Goal: Task Accomplishment & Management: Use online tool/utility

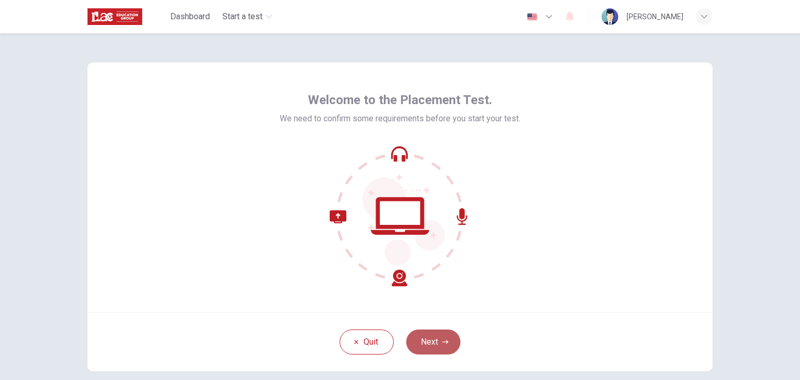
click at [442, 339] on icon "button" at bounding box center [445, 342] width 6 height 6
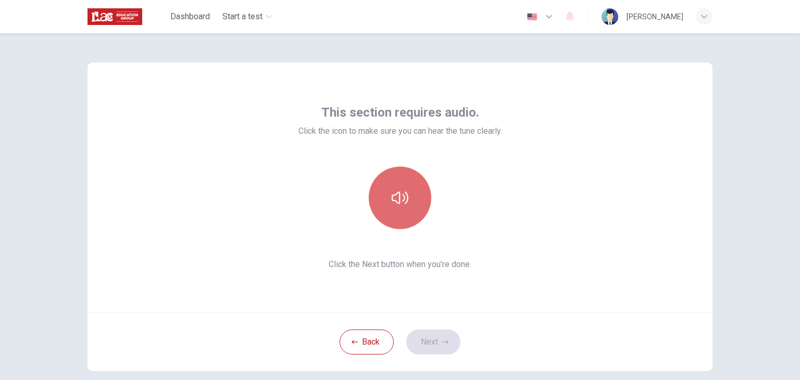
click at [383, 199] on button "button" at bounding box center [400, 198] width 62 height 62
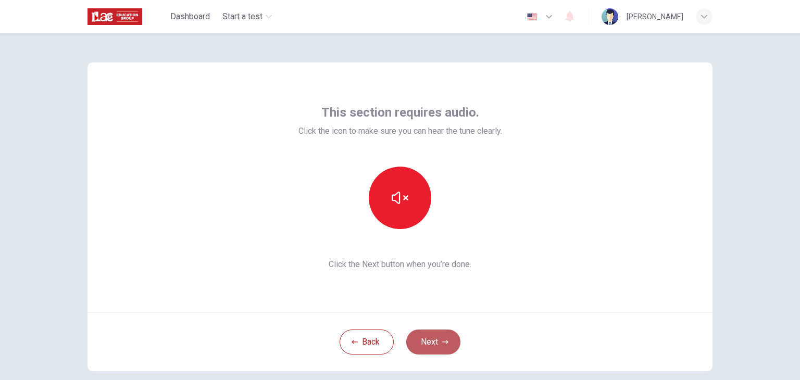
click at [436, 338] on button "Next" at bounding box center [433, 341] width 54 height 25
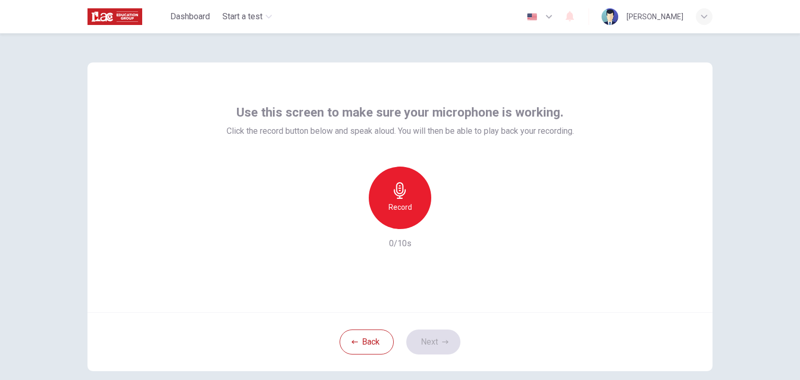
click at [398, 193] on icon "button" at bounding box center [400, 190] width 12 height 17
click at [385, 190] on div "Stop" at bounding box center [400, 198] width 62 height 62
click at [426, 341] on button "Next" at bounding box center [433, 341] width 54 height 25
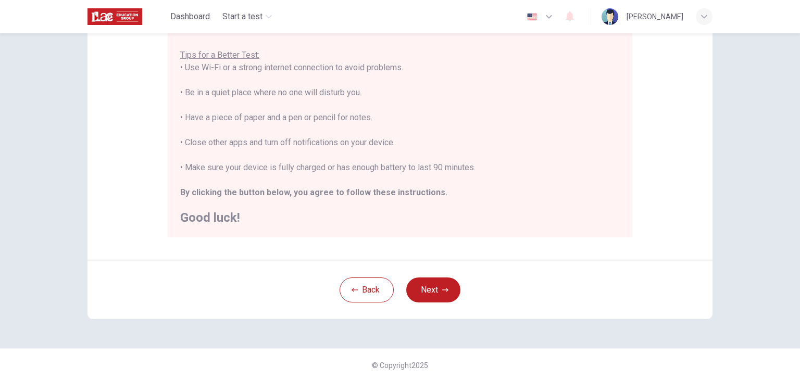
scroll to position [199, 0]
click at [419, 278] on button "Next" at bounding box center [433, 288] width 54 height 25
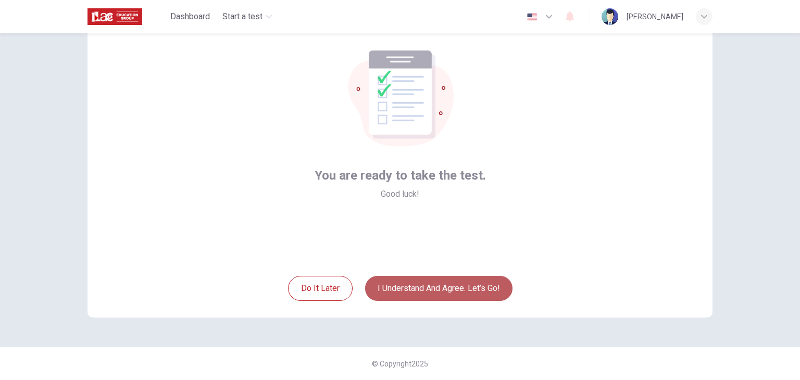
click at [420, 288] on button "I understand and agree. Let’s go!" at bounding box center [438, 288] width 147 height 25
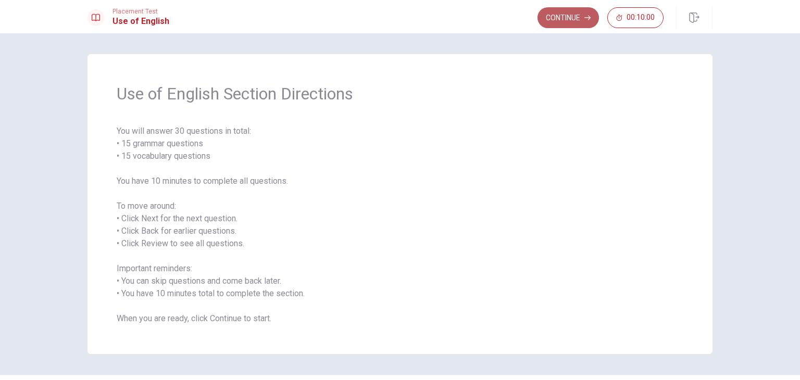
click at [560, 20] on button "Continue" at bounding box center [567, 17] width 61 height 21
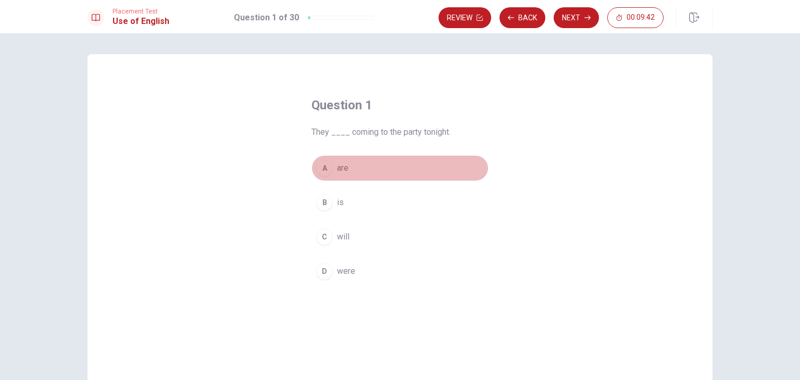
click at [324, 171] on div "A" at bounding box center [324, 168] width 17 height 17
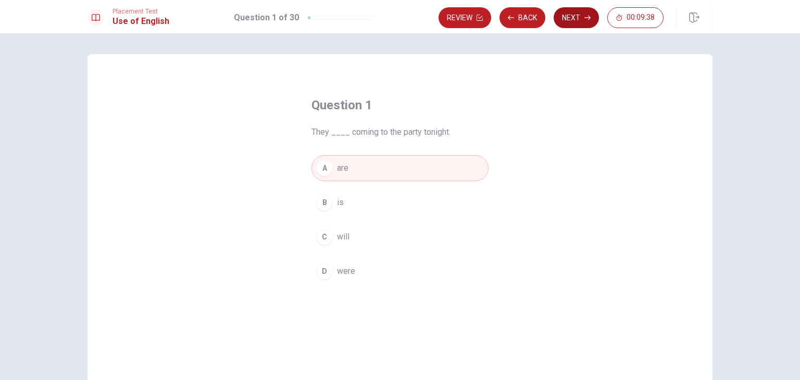
click at [577, 19] on button "Next" at bounding box center [575, 17] width 45 height 21
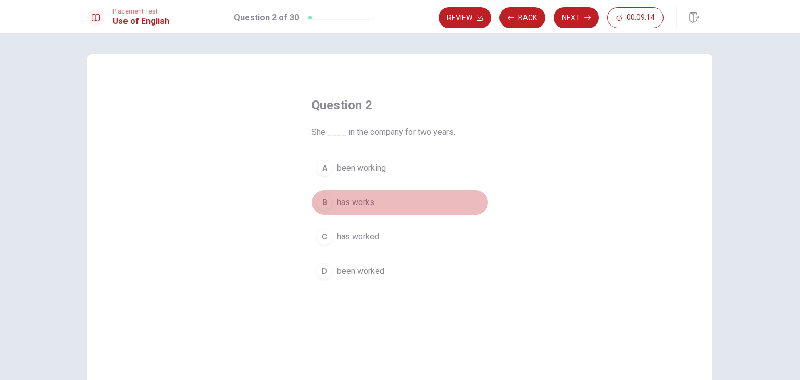
click at [323, 204] on div "B" at bounding box center [324, 202] width 17 height 17
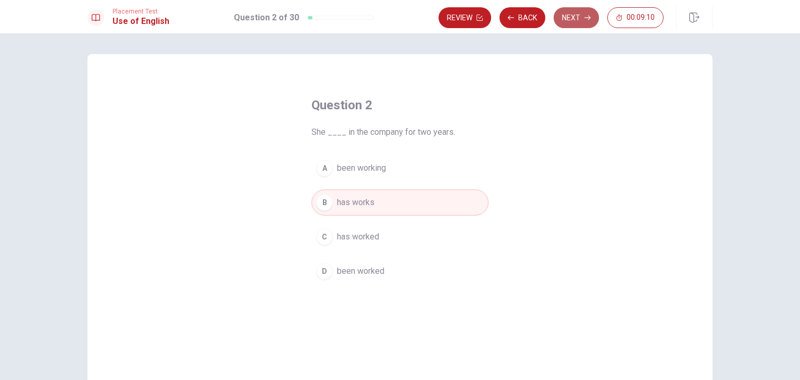
click at [585, 21] on button "Next" at bounding box center [575, 17] width 45 height 21
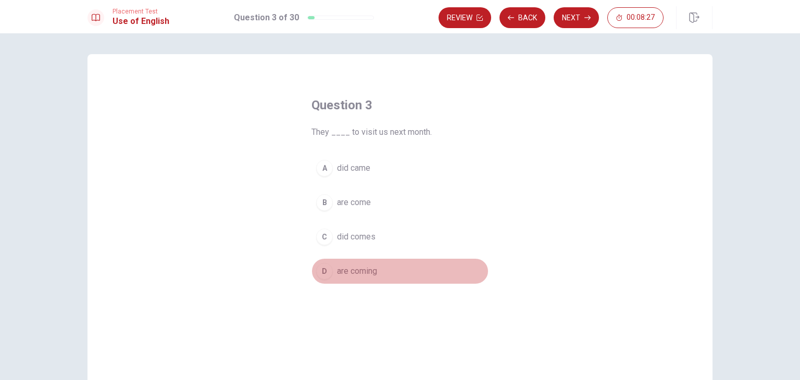
click at [323, 264] on div "D" at bounding box center [324, 271] width 17 height 17
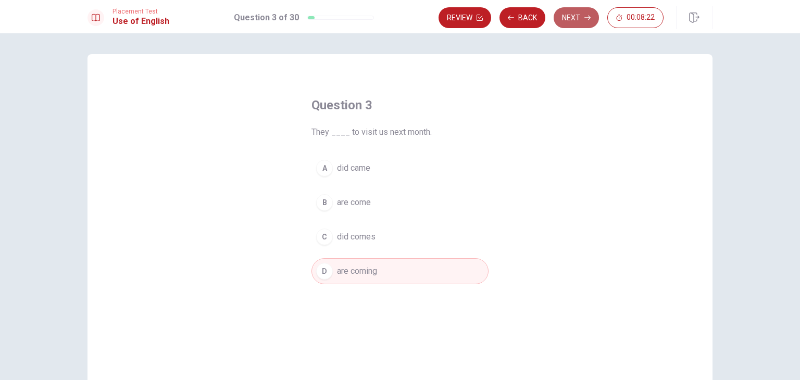
click at [577, 10] on button "Next" at bounding box center [575, 17] width 45 height 21
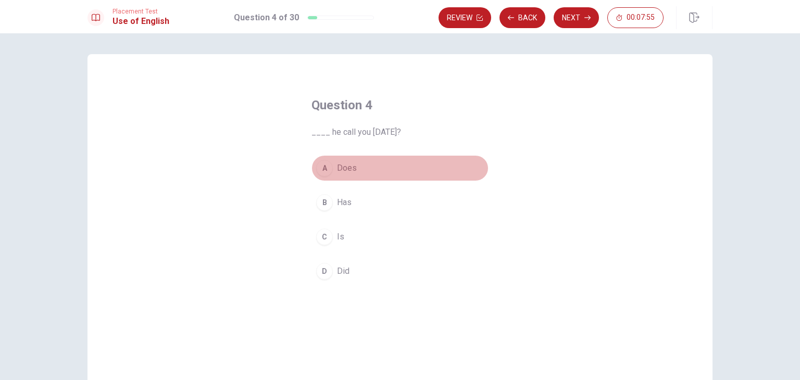
click at [327, 172] on div "A" at bounding box center [324, 168] width 17 height 17
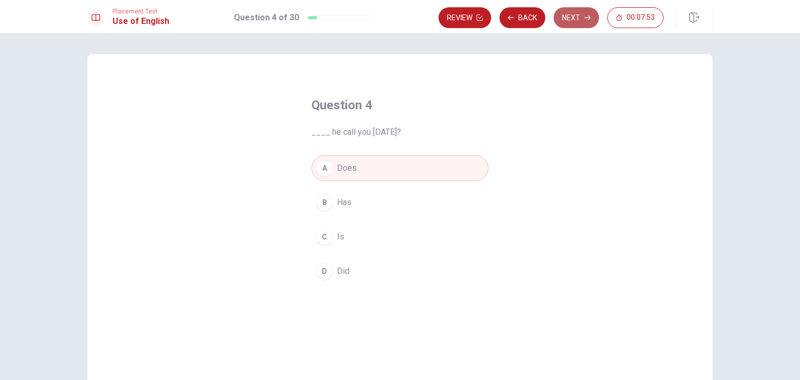
click at [581, 17] on button "Next" at bounding box center [575, 17] width 45 height 21
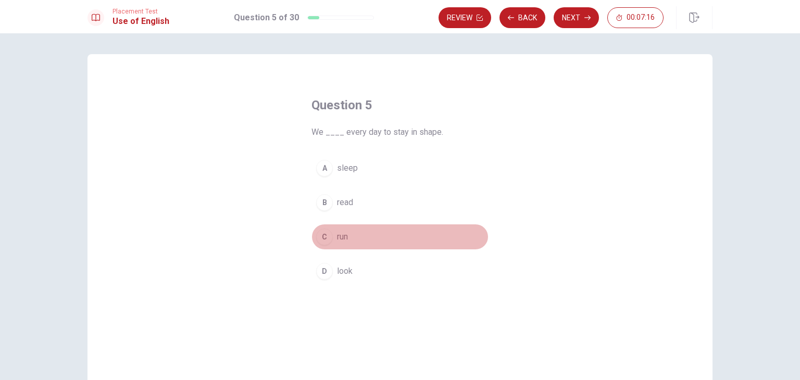
click at [319, 236] on div "C" at bounding box center [324, 237] width 17 height 17
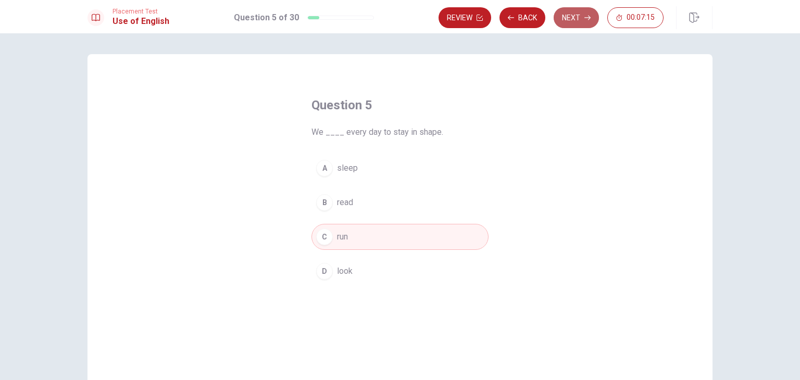
click at [573, 12] on button "Next" at bounding box center [575, 17] width 45 height 21
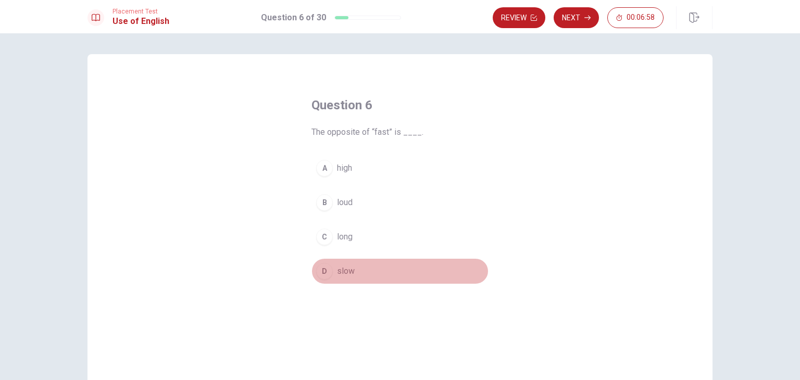
click at [325, 277] on div "D" at bounding box center [324, 271] width 17 height 17
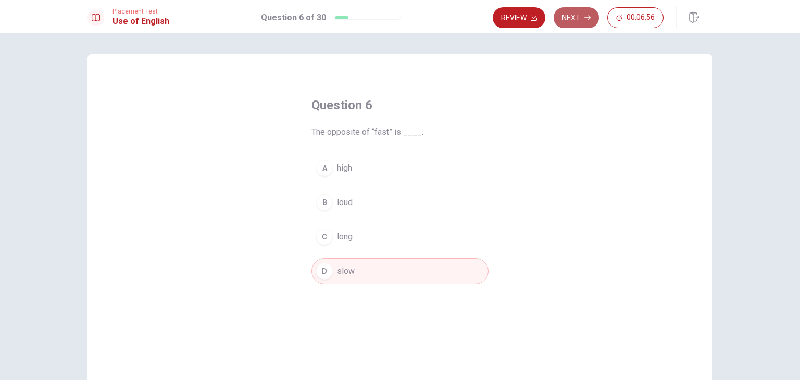
click at [568, 17] on button "Next" at bounding box center [575, 17] width 45 height 21
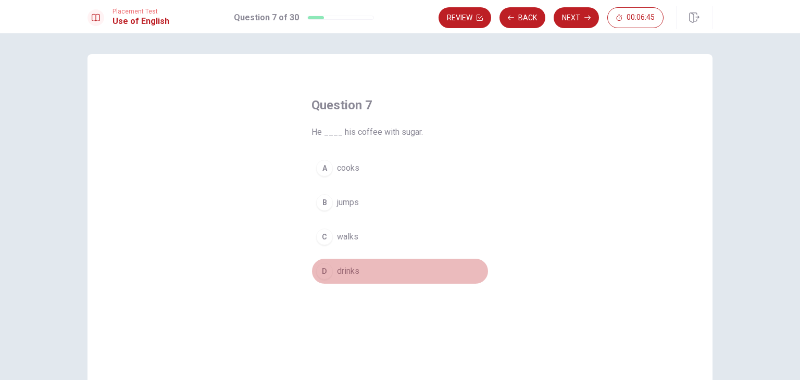
click at [325, 272] on div "D" at bounding box center [324, 271] width 17 height 17
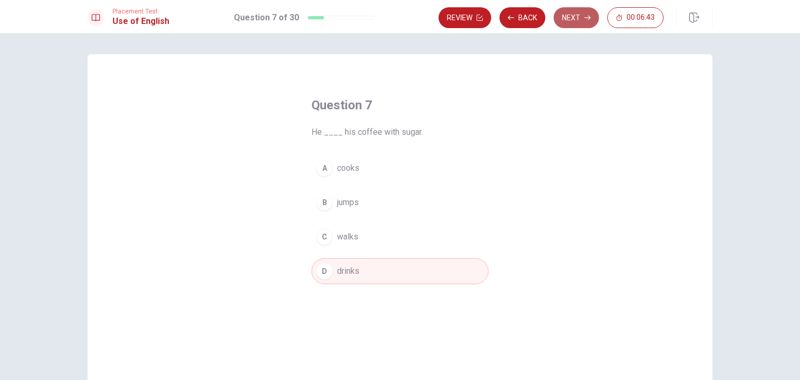
click at [567, 17] on button "Next" at bounding box center [575, 17] width 45 height 21
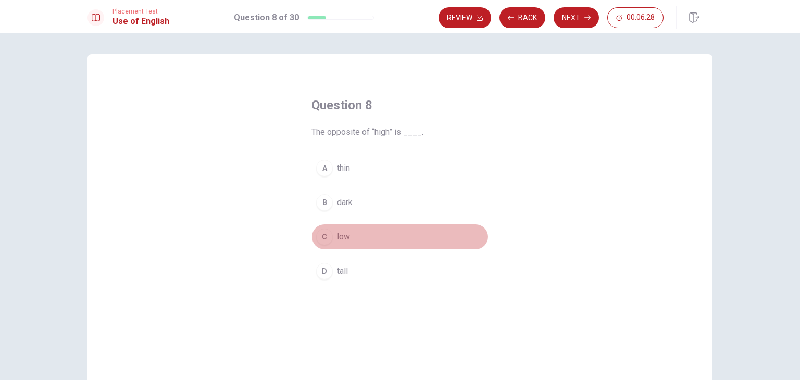
click at [319, 239] on div "C" at bounding box center [324, 237] width 17 height 17
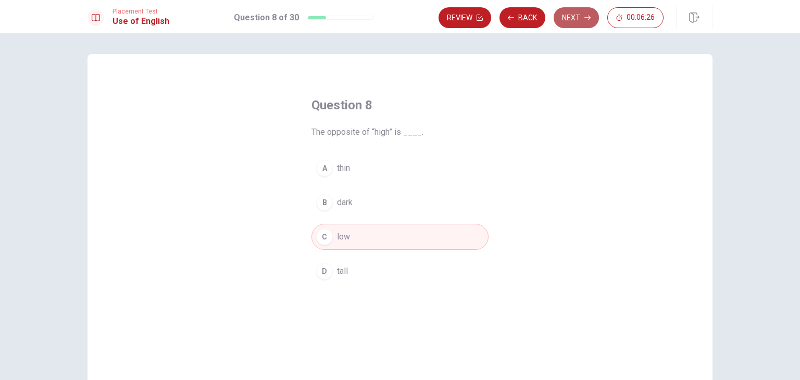
click at [568, 17] on button "Next" at bounding box center [575, 17] width 45 height 21
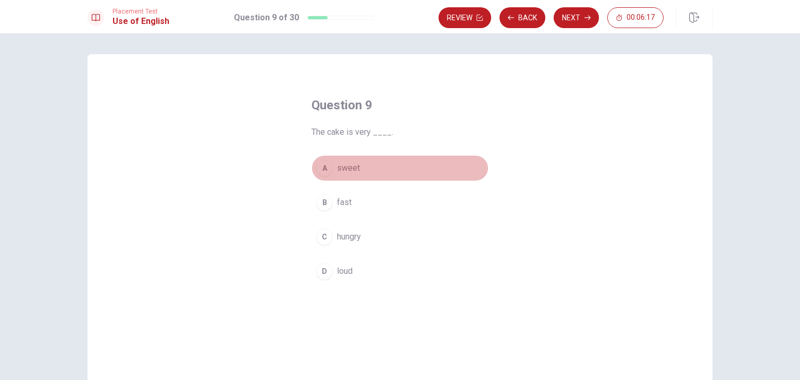
click at [321, 172] on div "A" at bounding box center [324, 168] width 17 height 17
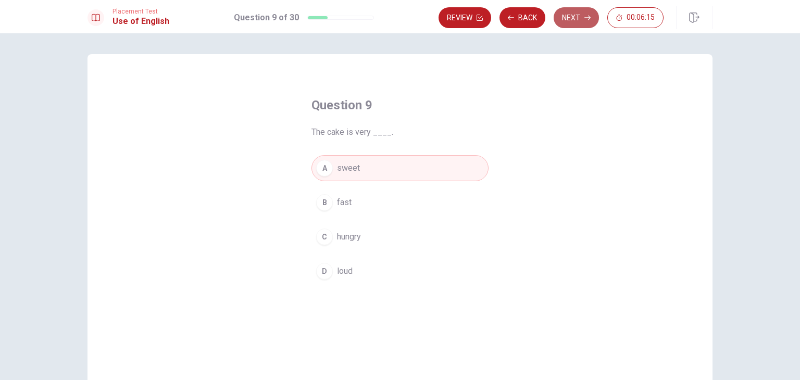
click at [582, 11] on button "Next" at bounding box center [575, 17] width 45 height 21
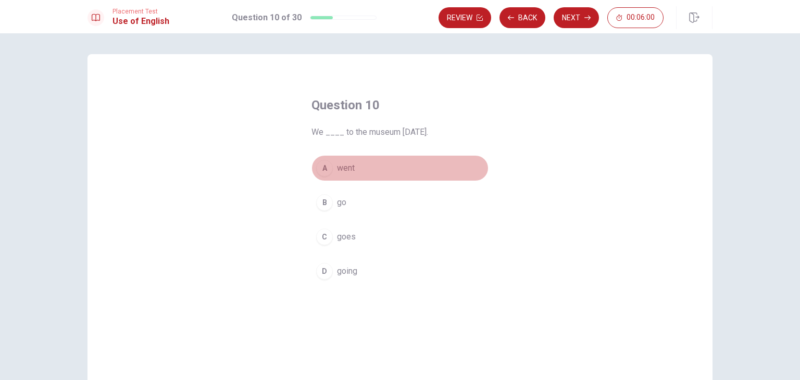
click at [317, 169] on div "A" at bounding box center [324, 168] width 17 height 17
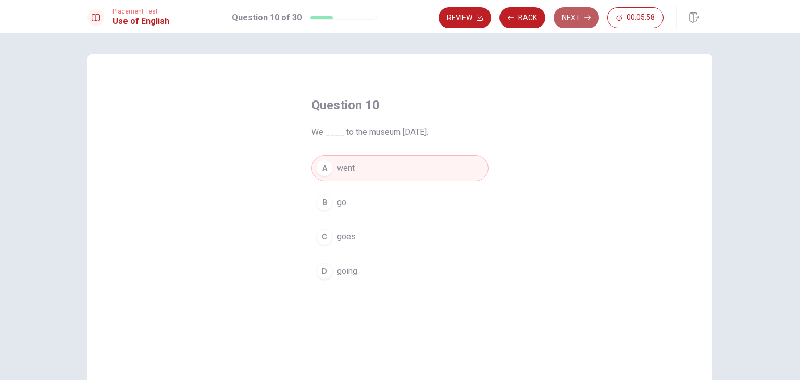
click at [587, 19] on icon "button" at bounding box center [587, 18] width 6 height 6
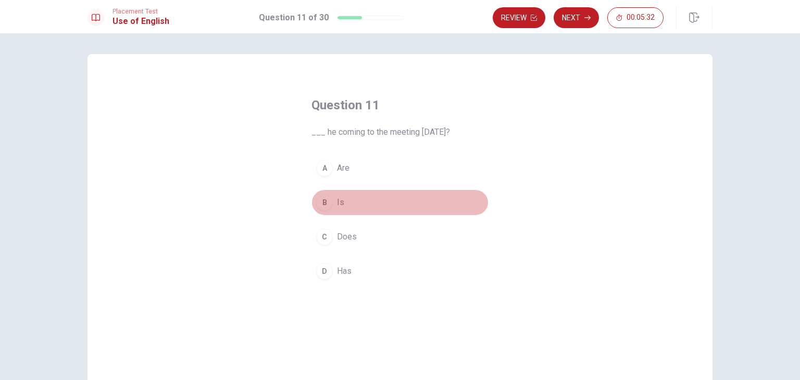
click at [324, 205] on div "B" at bounding box center [324, 202] width 17 height 17
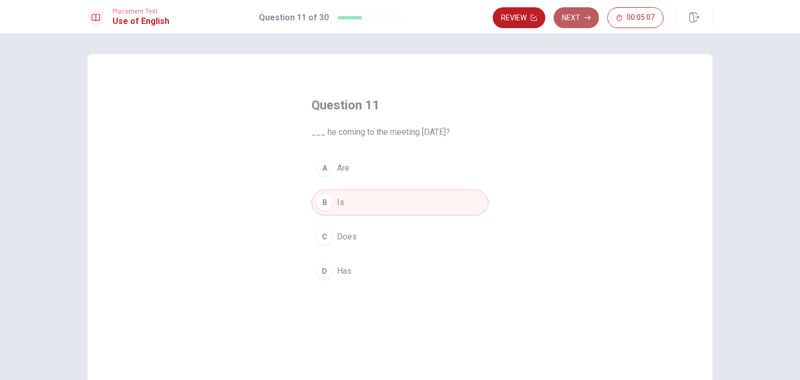
click at [587, 15] on icon "button" at bounding box center [587, 18] width 6 height 6
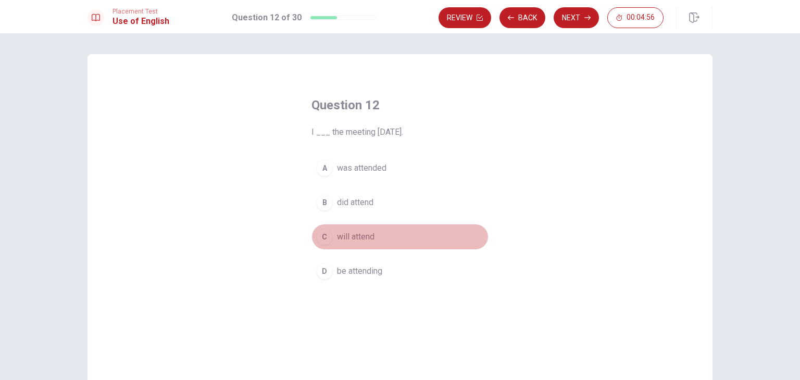
click at [319, 240] on div "C" at bounding box center [324, 237] width 17 height 17
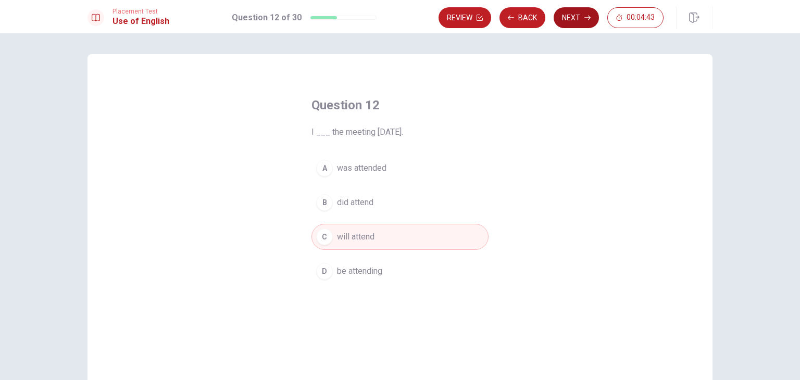
click at [573, 19] on button "Next" at bounding box center [575, 17] width 45 height 21
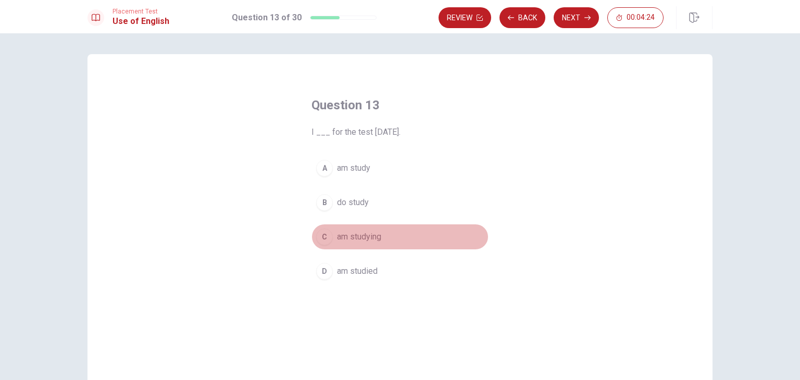
click at [326, 241] on div "C" at bounding box center [324, 237] width 17 height 17
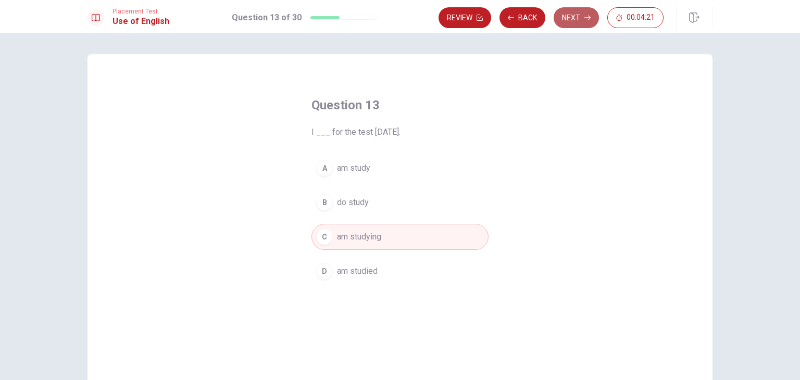
click at [573, 21] on button "Next" at bounding box center [575, 17] width 45 height 21
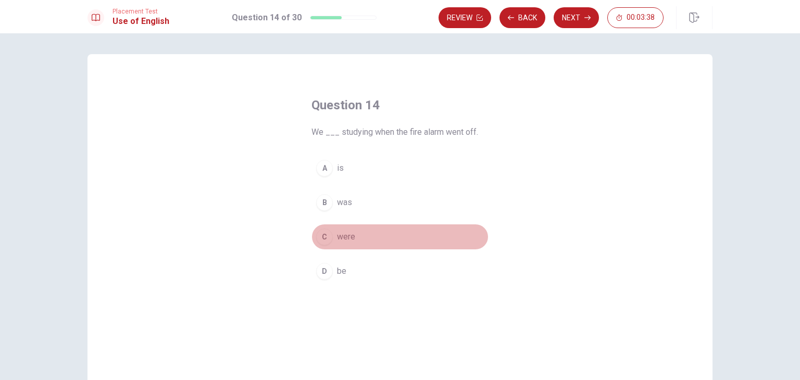
click at [325, 236] on div "C" at bounding box center [324, 237] width 17 height 17
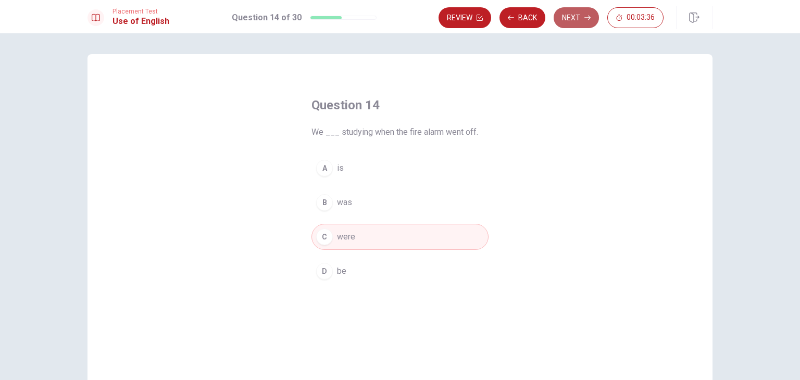
click at [570, 24] on button "Next" at bounding box center [575, 17] width 45 height 21
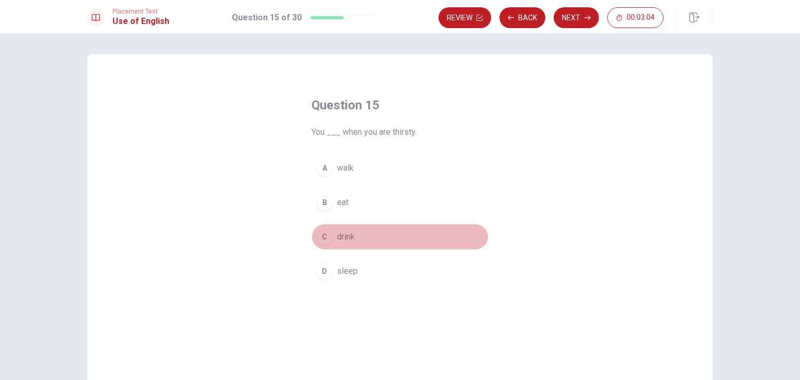
click at [322, 238] on div "C" at bounding box center [324, 237] width 17 height 17
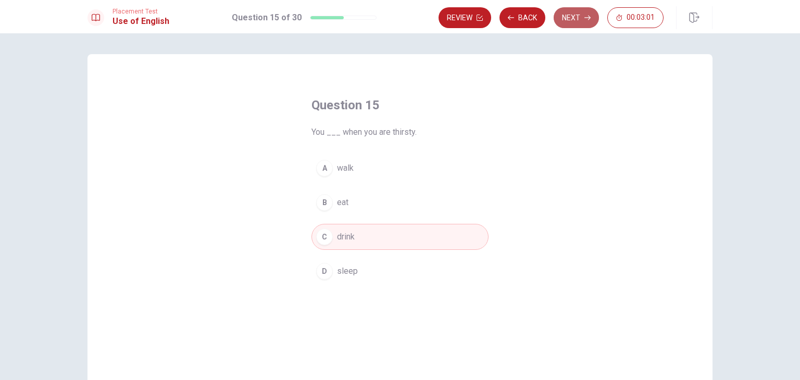
click at [572, 23] on button "Next" at bounding box center [575, 17] width 45 height 21
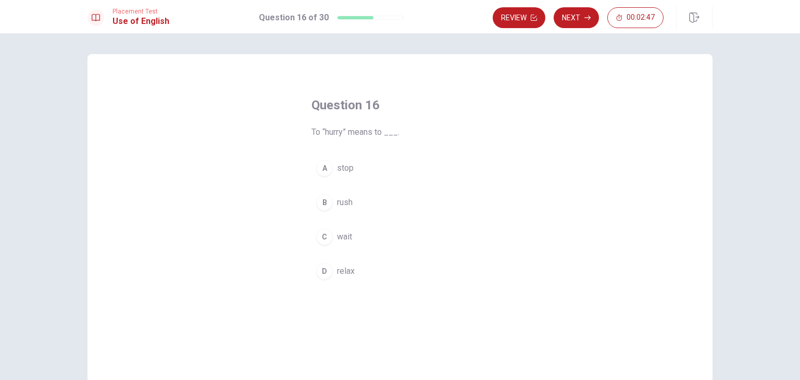
click at [316, 199] on div "B" at bounding box center [324, 202] width 17 height 17
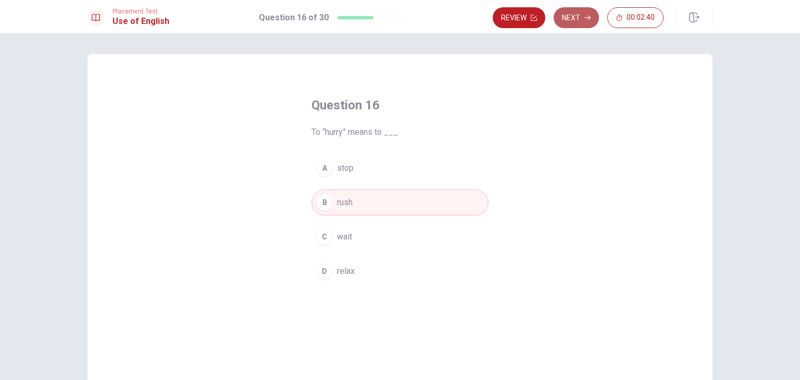
click at [578, 24] on button "Next" at bounding box center [575, 17] width 45 height 21
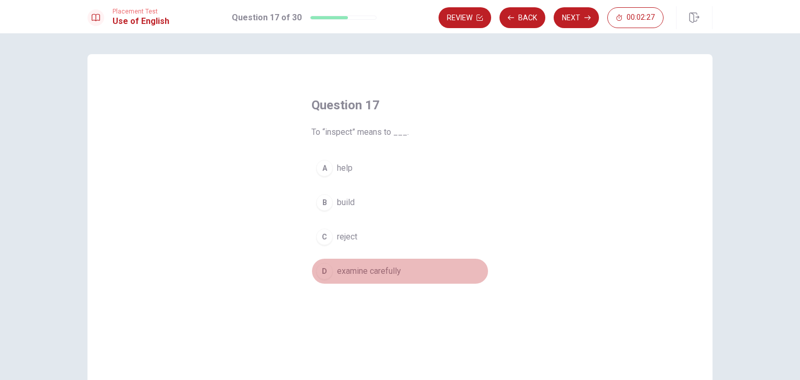
click at [320, 275] on div "D" at bounding box center [324, 271] width 17 height 17
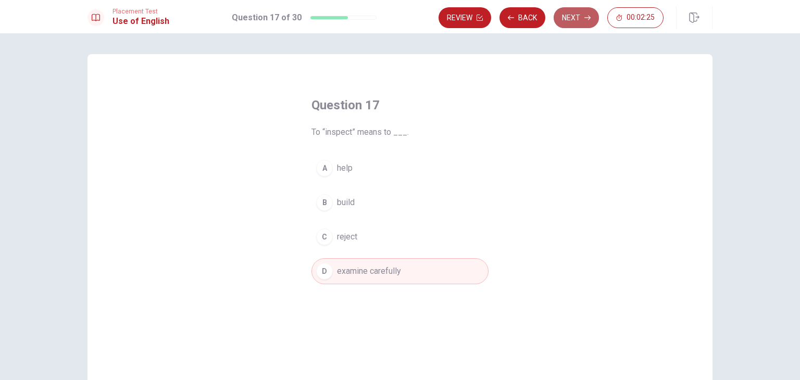
click at [574, 22] on button "Next" at bounding box center [575, 17] width 45 height 21
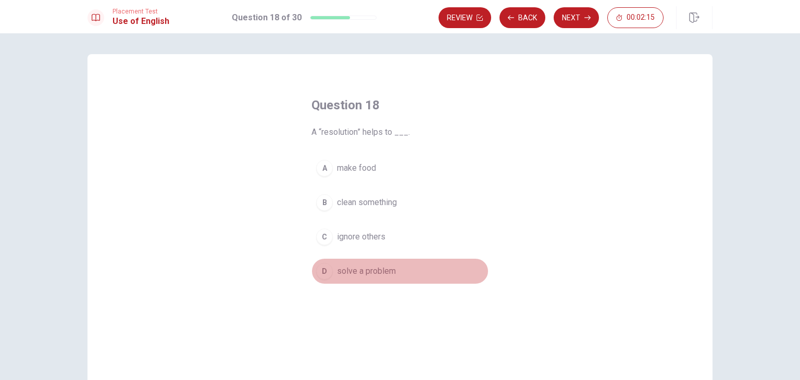
click at [346, 272] on span "solve a problem" at bounding box center [366, 271] width 59 height 12
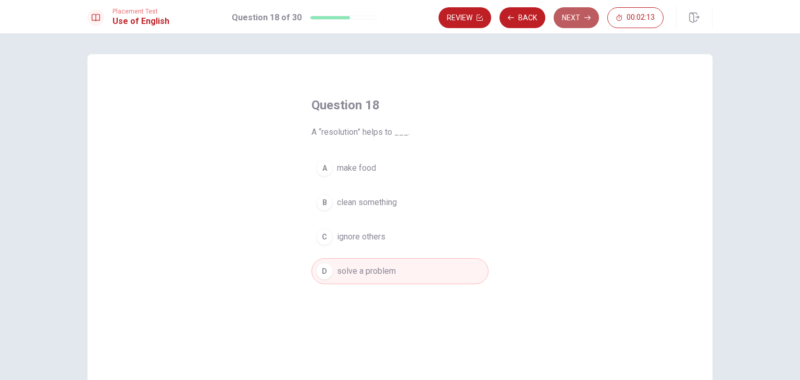
click at [577, 21] on button "Next" at bounding box center [575, 17] width 45 height 21
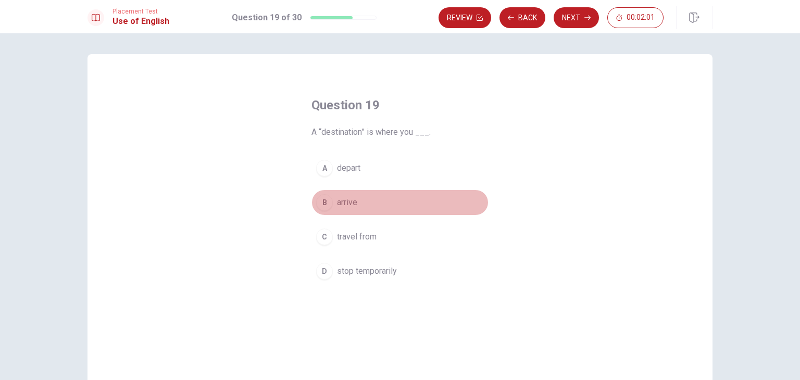
click at [322, 202] on div "B" at bounding box center [324, 202] width 17 height 17
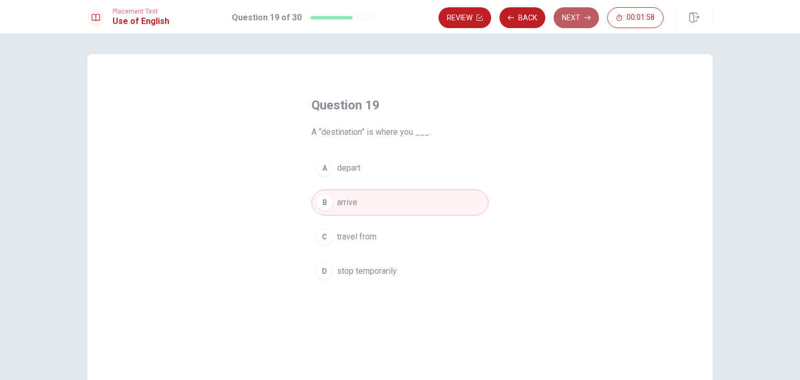
click at [571, 15] on button "Next" at bounding box center [575, 17] width 45 height 21
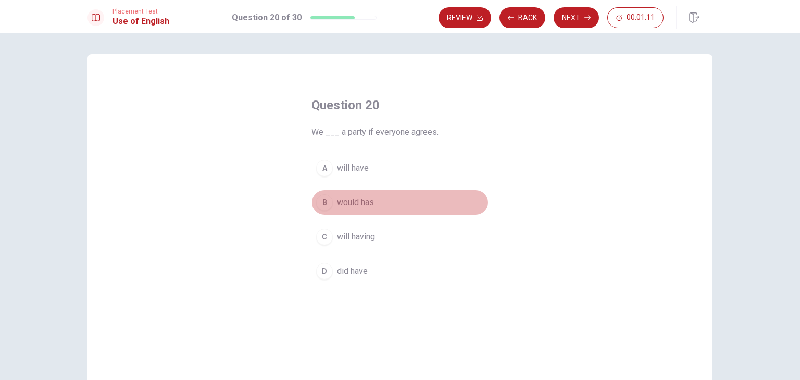
click at [325, 205] on div "B" at bounding box center [324, 202] width 17 height 17
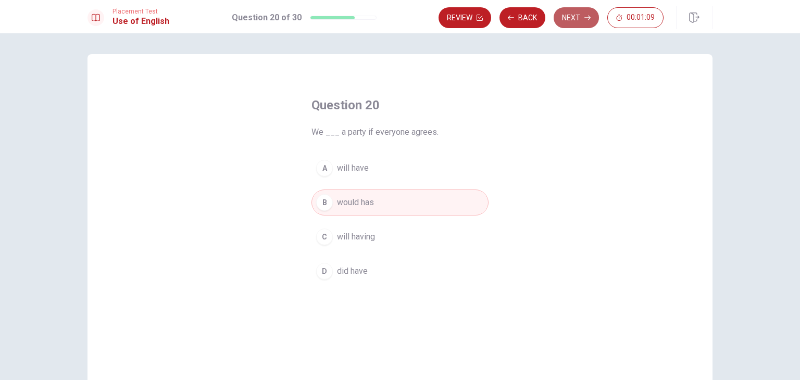
click at [574, 15] on button "Next" at bounding box center [575, 17] width 45 height 21
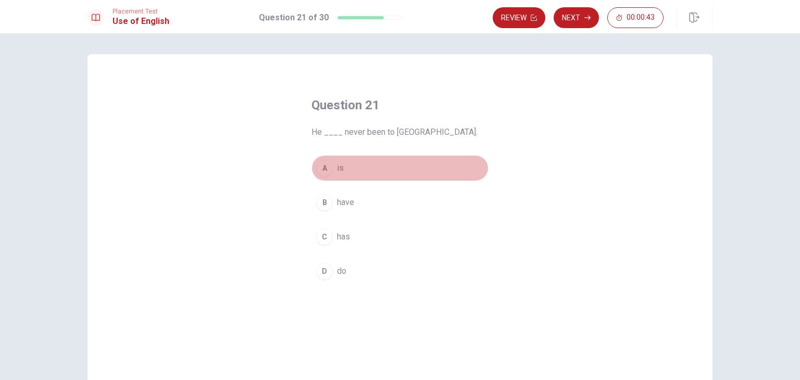
click at [323, 171] on div "A" at bounding box center [324, 168] width 17 height 17
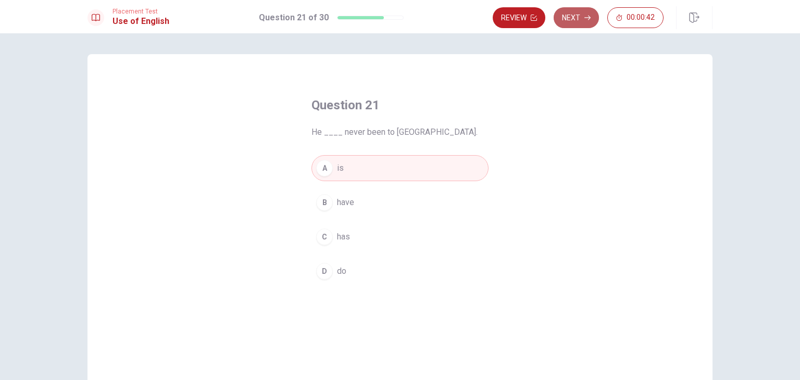
click at [568, 19] on button "Next" at bounding box center [575, 17] width 45 height 21
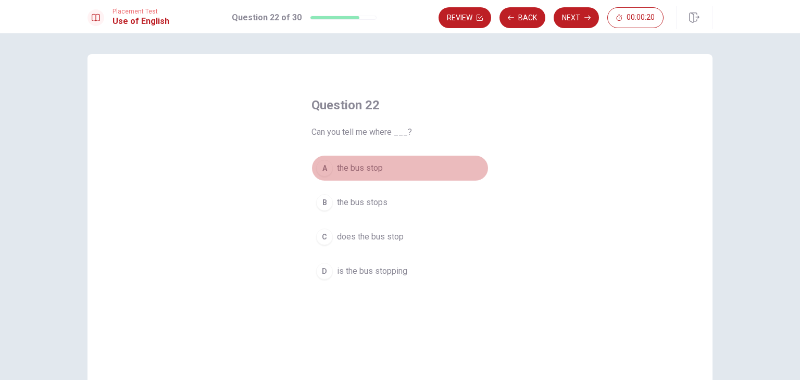
click at [325, 170] on div "A" at bounding box center [324, 168] width 17 height 17
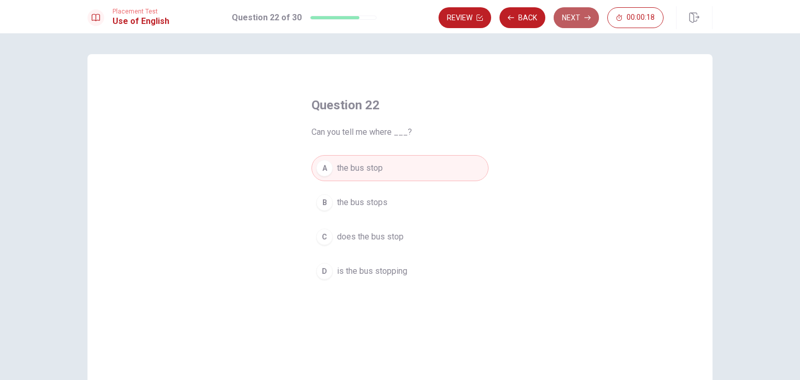
click at [575, 17] on button "Next" at bounding box center [575, 17] width 45 height 21
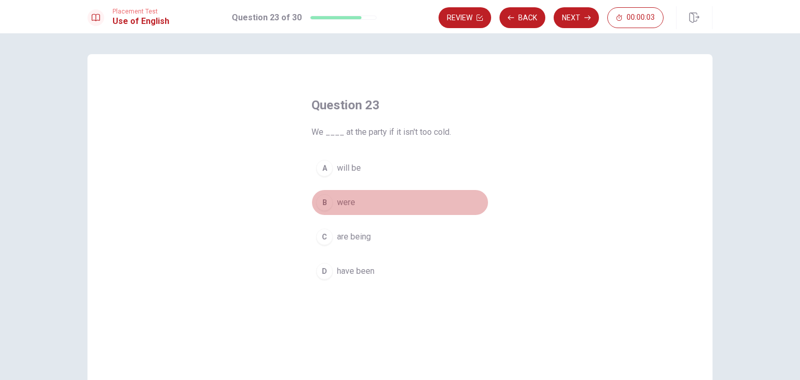
click at [323, 205] on div "B" at bounding box center [324, 202] width 17 height 17
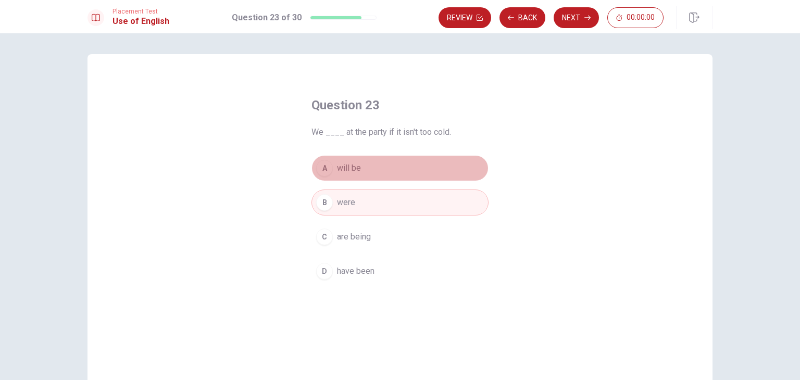
click at [322, 172] on div "A" at bounding box center [324, 168] width 17 height 17
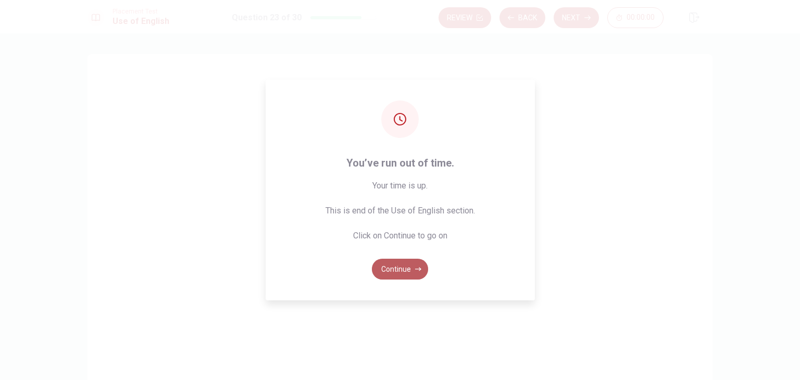
click at [409, 268] on button "Continue" at bounding box center [400, 269] width 56 height 21
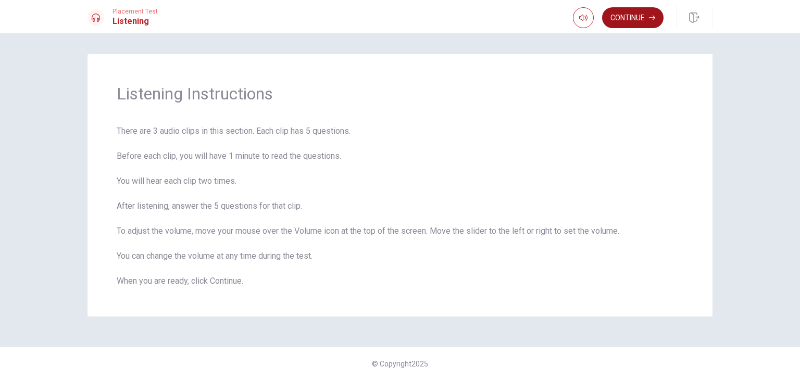
click at [630, 18] on button "Continue" at bounding box center [632, 17] width 61 height 21
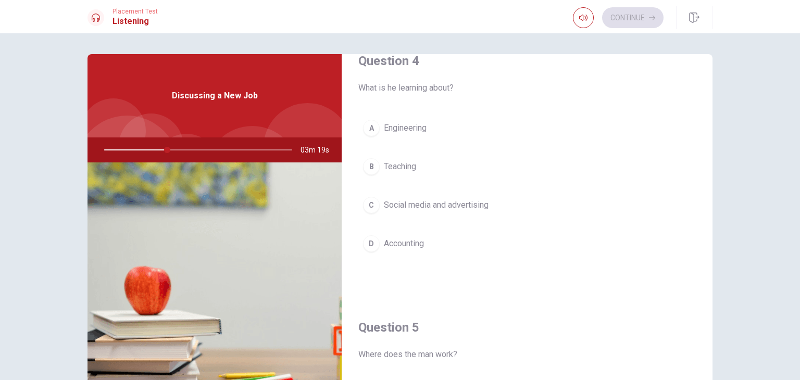
scroll to position [830, 0]
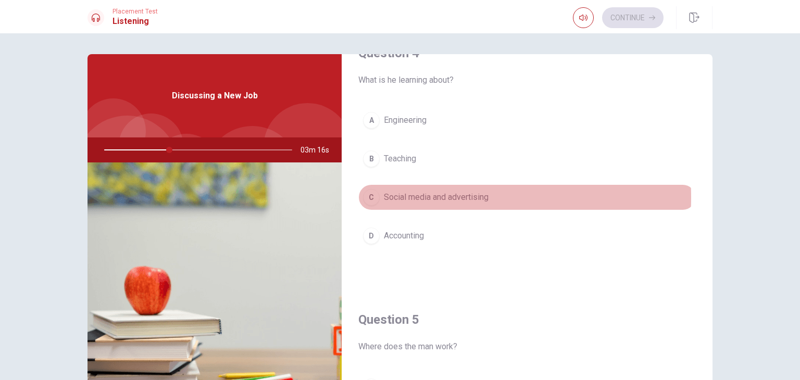
click at [370, 194] on div "C" at bounding box center [371, 197] width 17 height 17
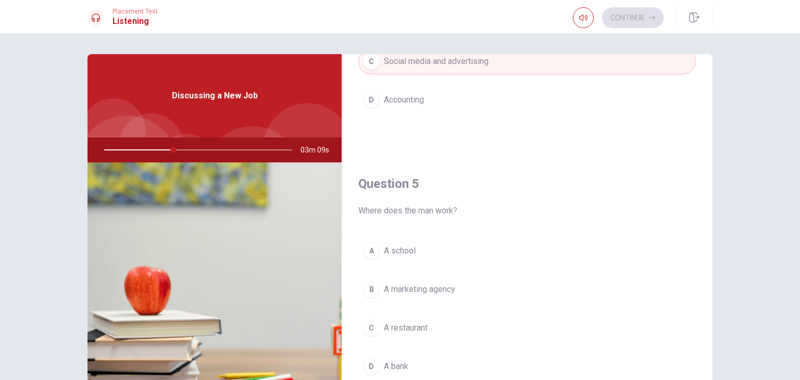
scroll to position [966, 0]
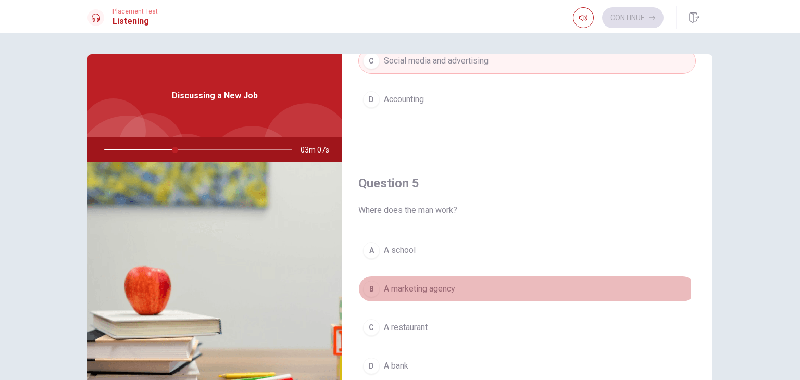
click at [370, 291] on div "B" at bounding box center [371, 289] width 17 height 17
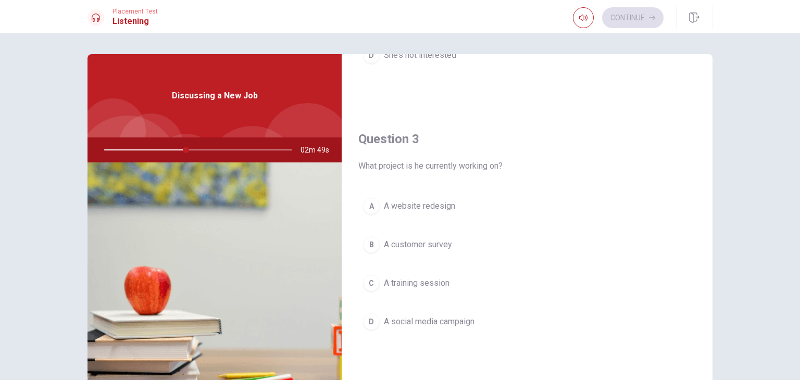
scroll to position [508, 0]
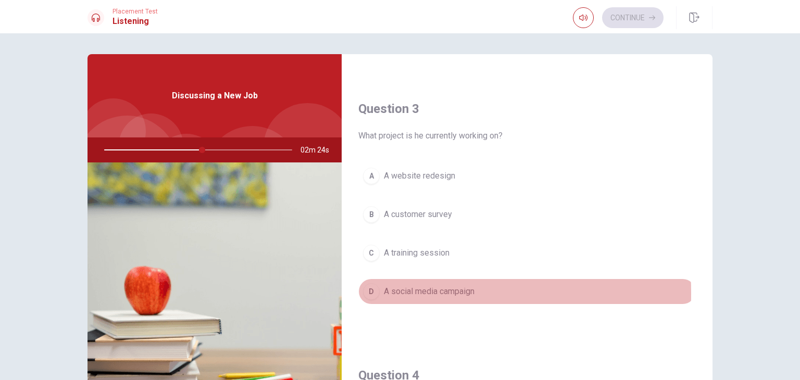
click at [363, 290] on div "D" at bounding box center [371, 291] width 17 height 17
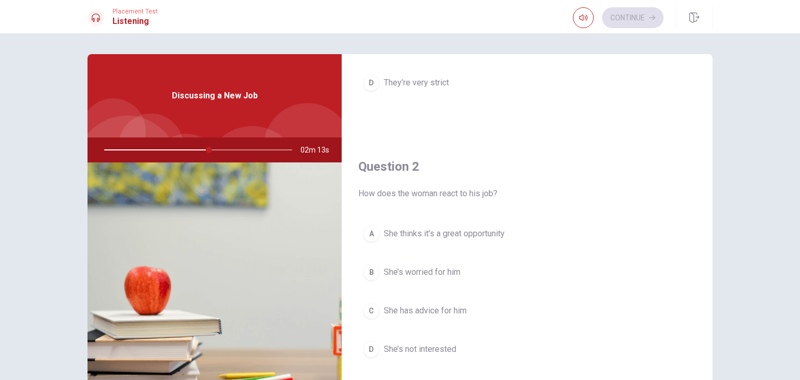
scroll to position [185, 0]
click at [372, 234] on div "A" at bounding box center [371, 231] width 17 height 17
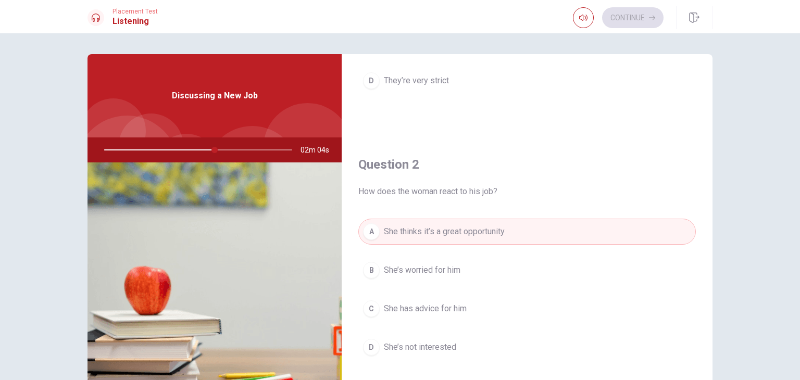
drag, startPoint x: 709, startPoint y: 195, endPoint x: 707, endPoint y: 148, distance: 46.9
click at [707, 148] on div "Question 1 How does he feel about his coworkers? A They’re welcoming and helpfu…" at bounding box center [400, 235] width 658 height 362
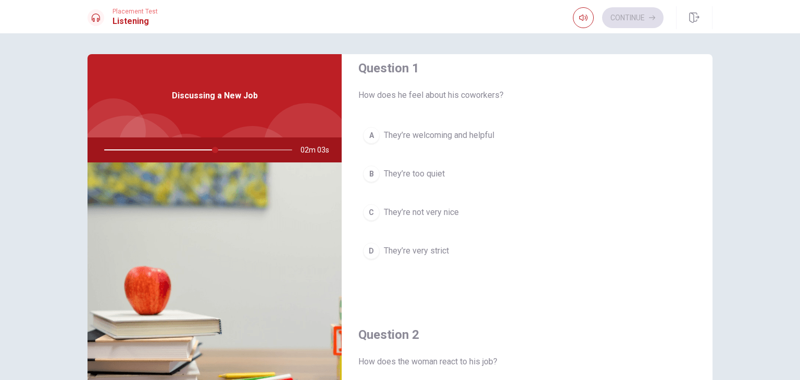
scroll to position [10, 0]
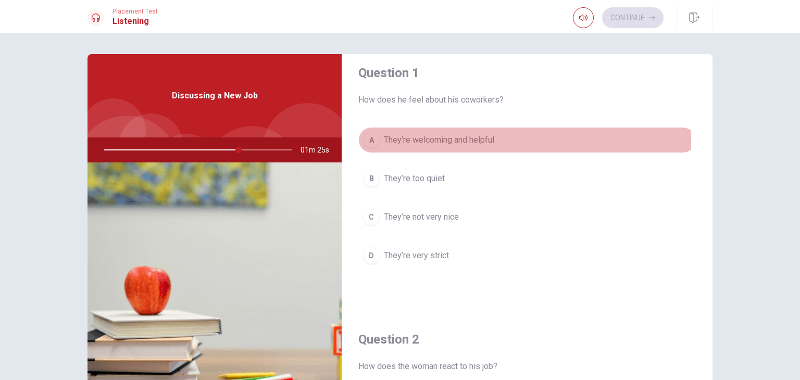
click at [374, 142] on div "A" at bounding box center [371, 140] width 17 height 17
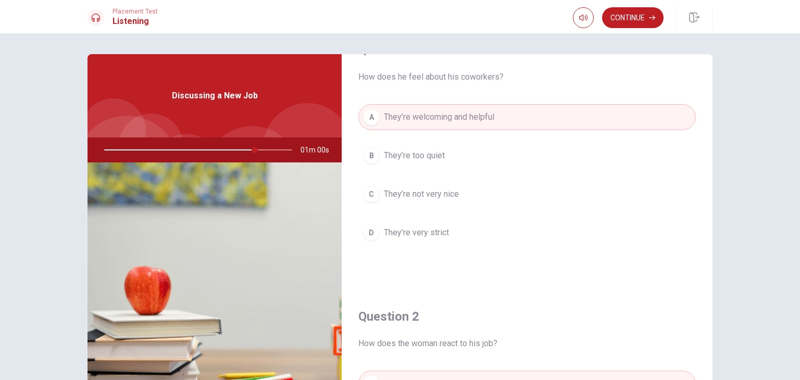
scroll to position [0, 0]
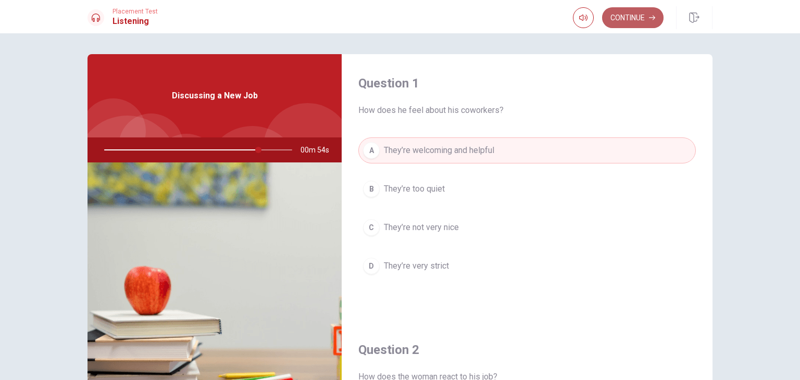
click at [636, 16] on button "Continue" at bounding box center [632, 17] width 61 height 21
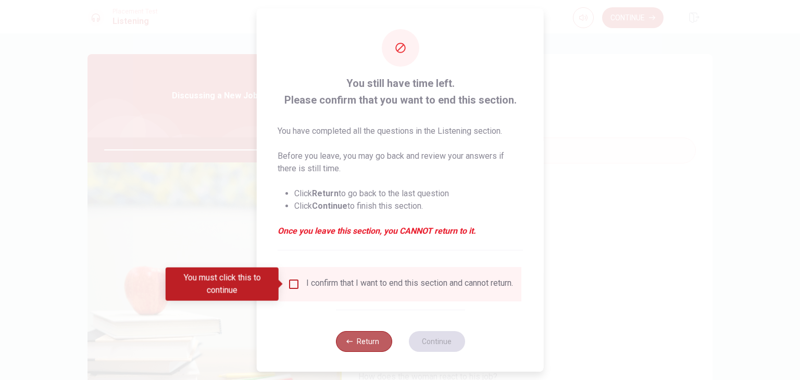
click at [344, 339] on button "Return" at bounding box center [363, 341] width 56 height 21
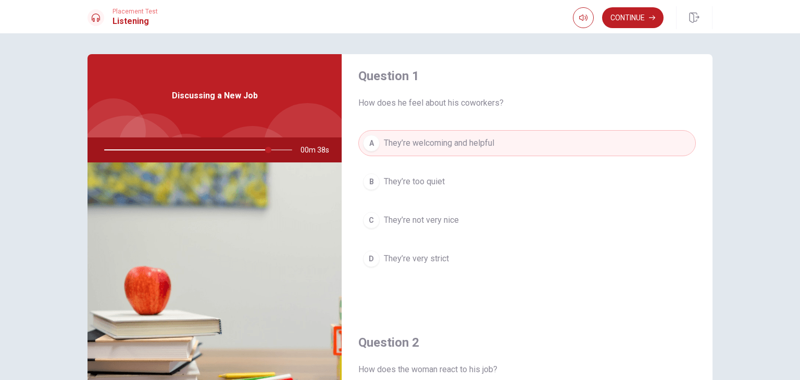
scroll to position [6, 0]
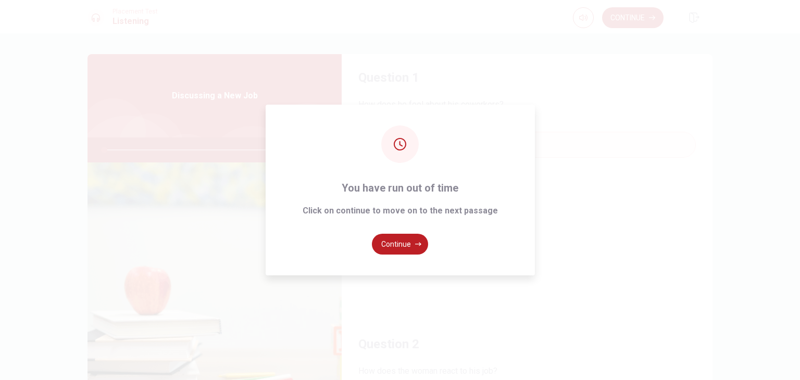
type input "0"
click at [399, 247] on button "Continue" at bounding box center [400, 244] width 56 height 21
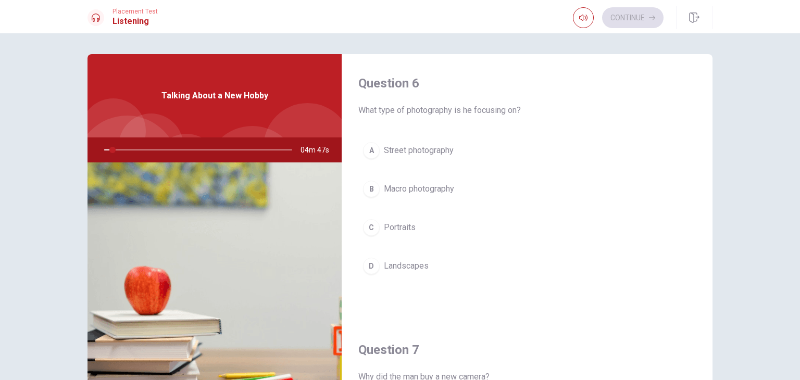
drag, startPoint x: 709, startPoint y: 136, endPoint x: 708, endPoint y: 180, distance: 43.2
click at [708, 180] on div "Question 6 What type of photography is he focusing on? A Street photography [PE…" at bounding box center [400, 235] width 658 height 362
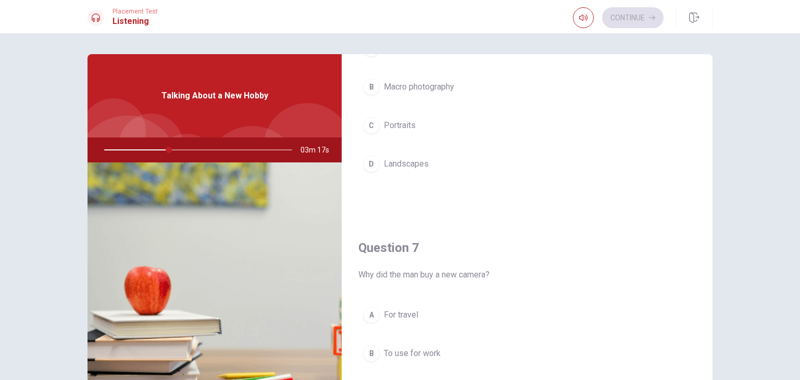
scroll to position [74, 0]
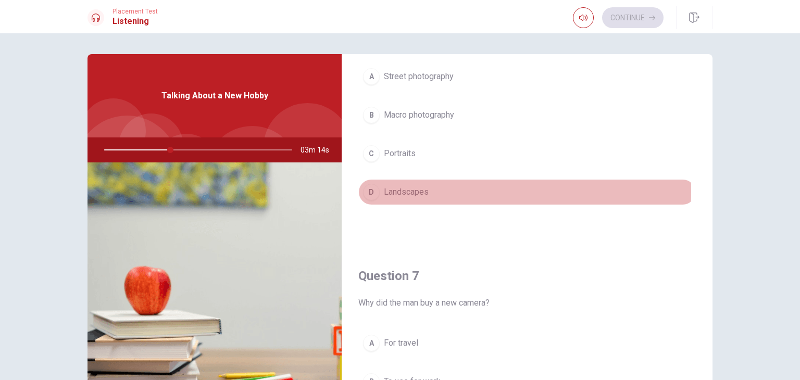
click at [384, 190] on span "Landscapes" at bounding box center [406, 192] width 45 height 12
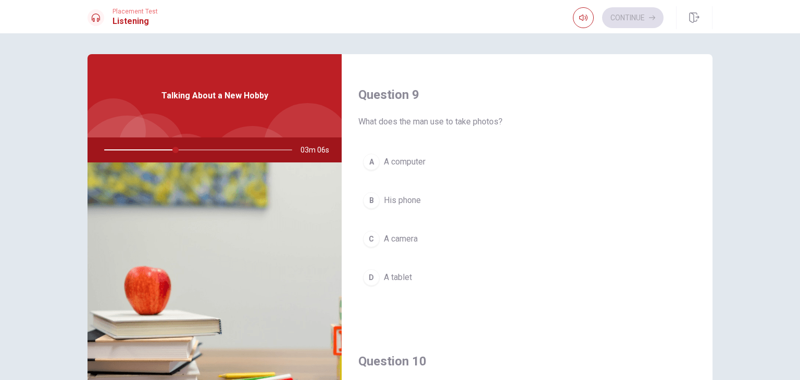
scroll to position [801, 0]
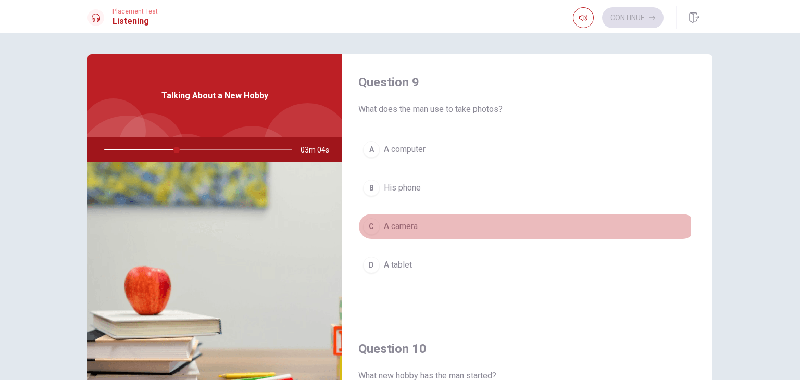
click at [373, 225] on div "C" at bounding box center [371, 226] width 17 height 17
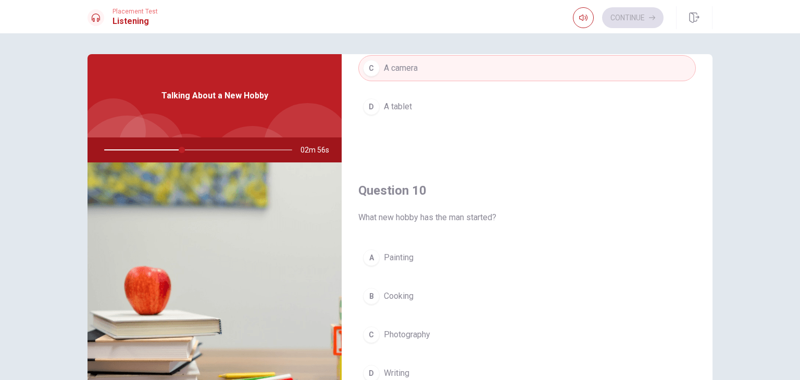
scroll to position [956, 0]
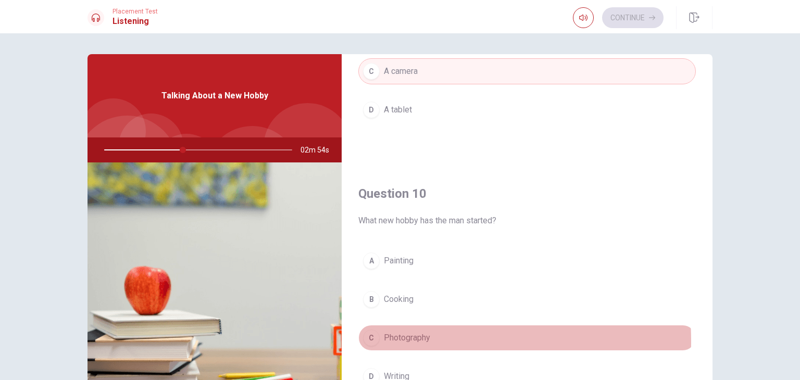
click at [365, 338] on div "C" at bounding box center [371, 337] width 17 height 17
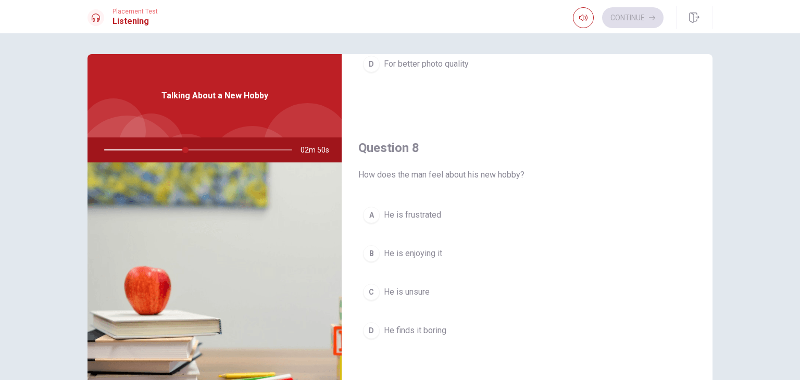
scroll to position [456, 0]
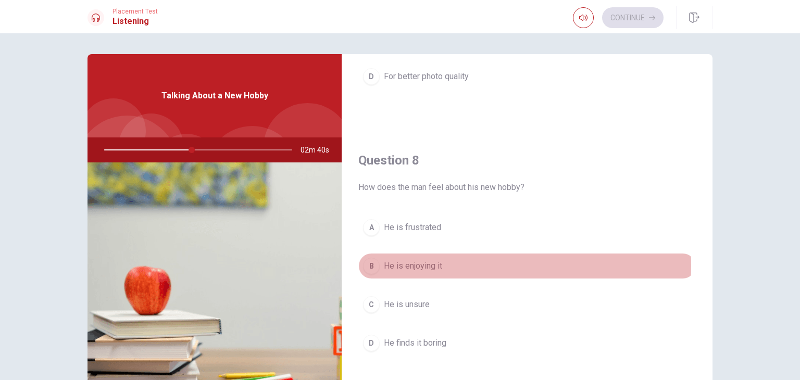
click at [369, 263] on div "B" at bounding box center [371, 266] width 17 height 17
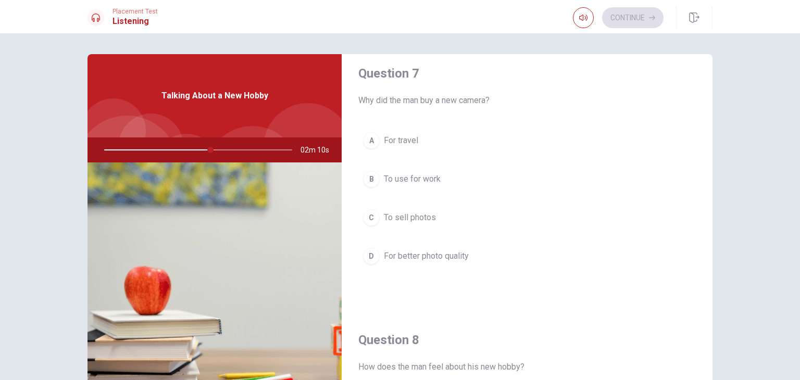
scroll to position [259, 0]
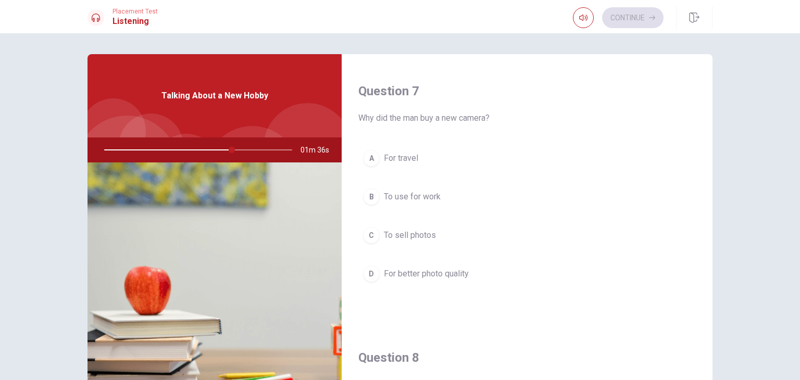
click at [376, 271] on div "D" at bounding box center [371, 273] width 17 height 17
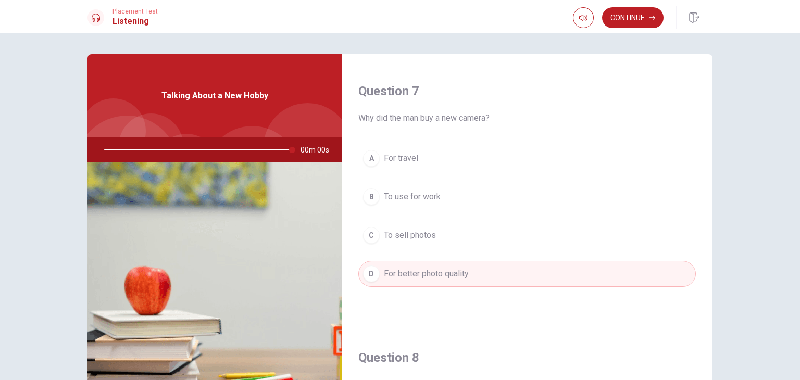
type input "0"
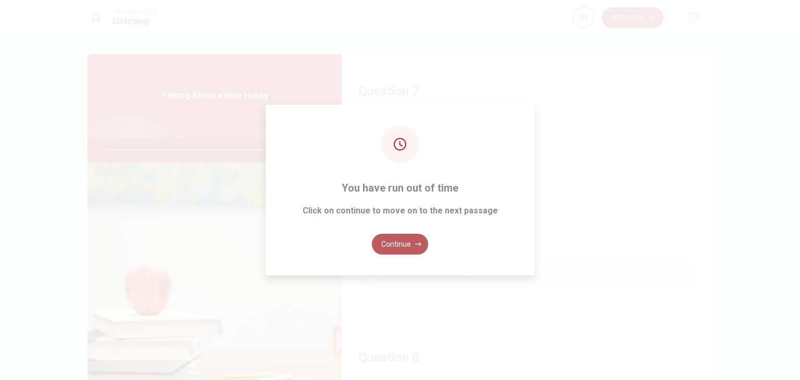
click at [404, 248] on button "Continue" at bounding box center [400, 244] width 56 height 21
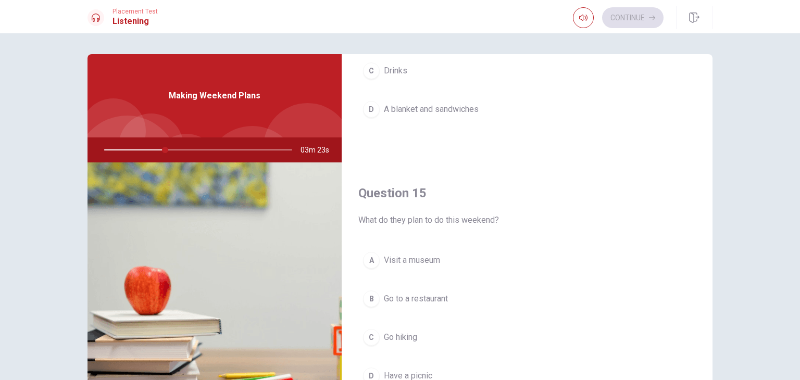
scroll to position [966, 0]
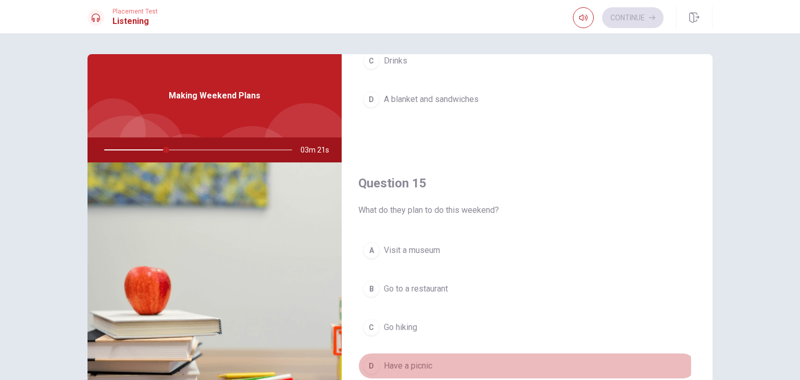
click at [369, 362] on div "D" at bounding box center [371, 366] width 17 height 17
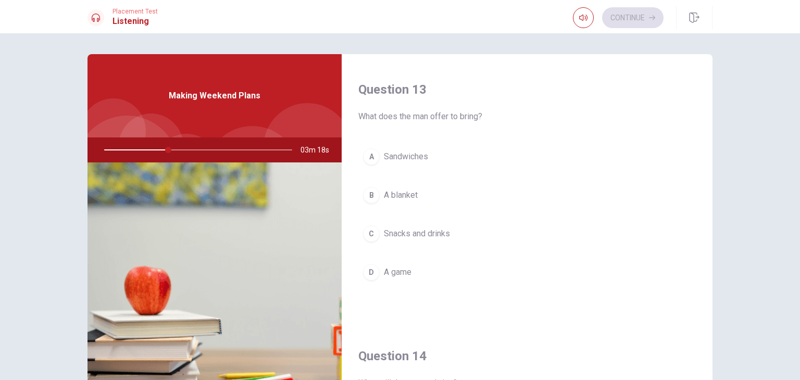
scroll to position [510, 0]
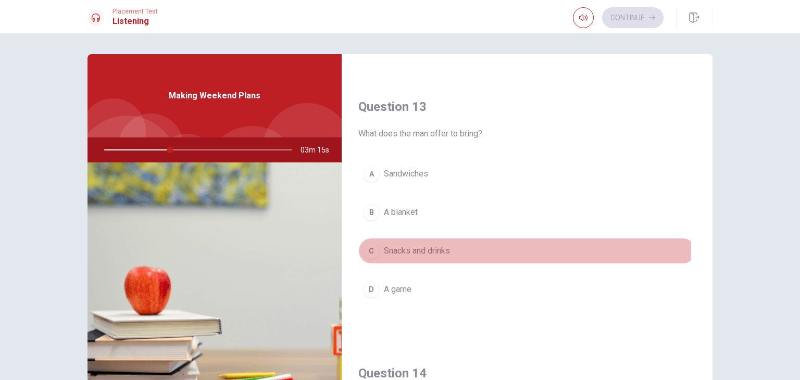
click at [371, 246] on div "C" at bounding box center [371, 251] width 17 height 17
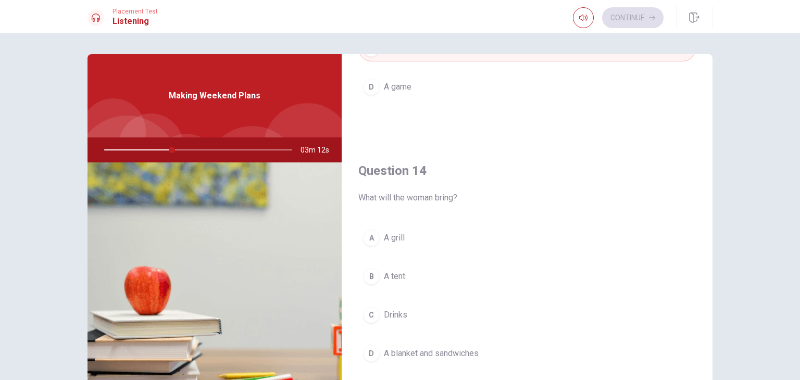
scroll to position [723, 0]
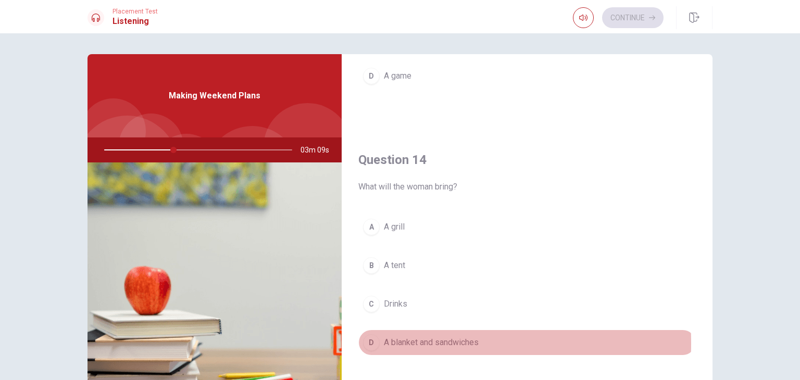
click at [371, 339] on div "D" at bounding box center [371, 342] width 17 height 17
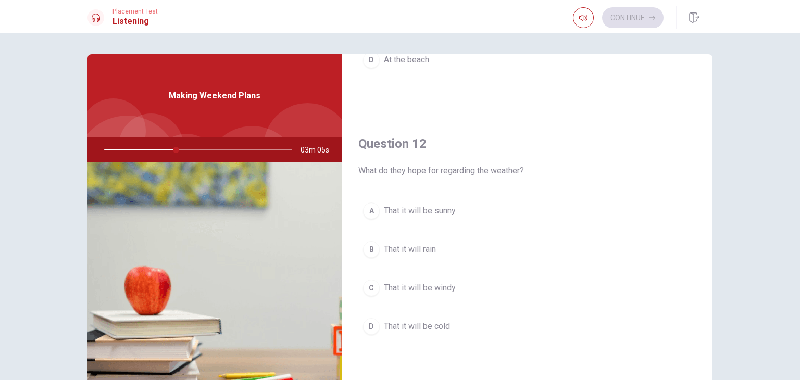
scroll to position [227, 0]
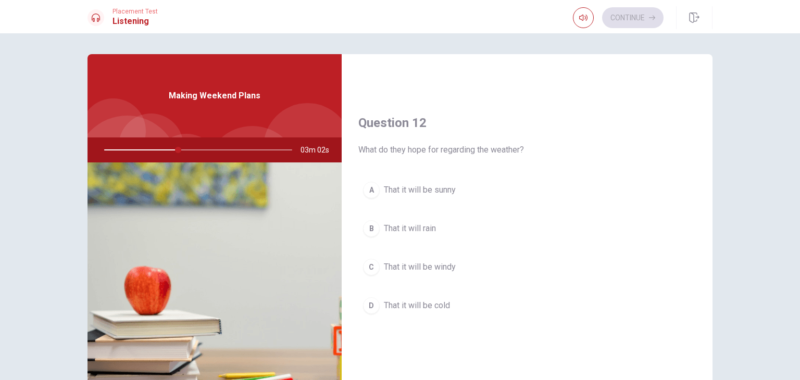
drag, startPoint x: 712, startPoint y: 167, endPoint x: 705, endPoint y: 149, distance: 18.8
click at [705, 149] on div "Question 11 Where do they plan to meet? A At the mountains B At a café C At a p…" at bounding box center [400, 235] width 658 height 362
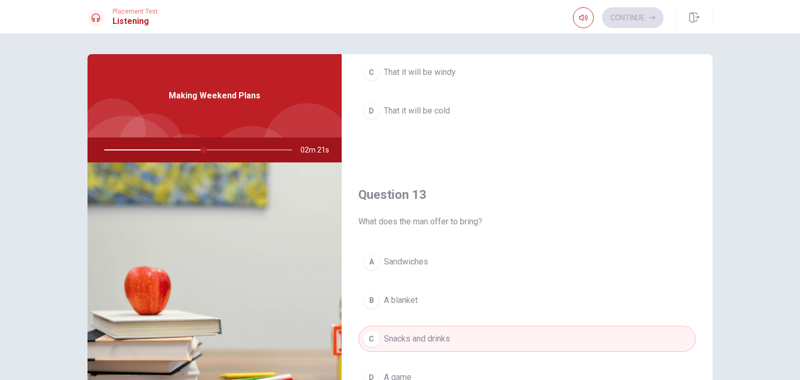
scroll to position [429, 0]
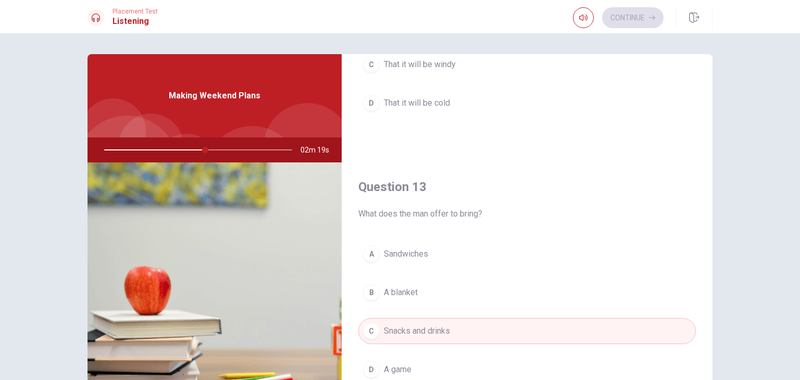
drag, startPoint x: 720, startPoint y: 198, endPoint x: 718, endPoint y: 236, distance: 38.0
click at [718, 236] on div "Question 11 Where do they plan to meet? A At the mountains B At a café C At a p…" at bounding box center [400, 235] width 658 height 362
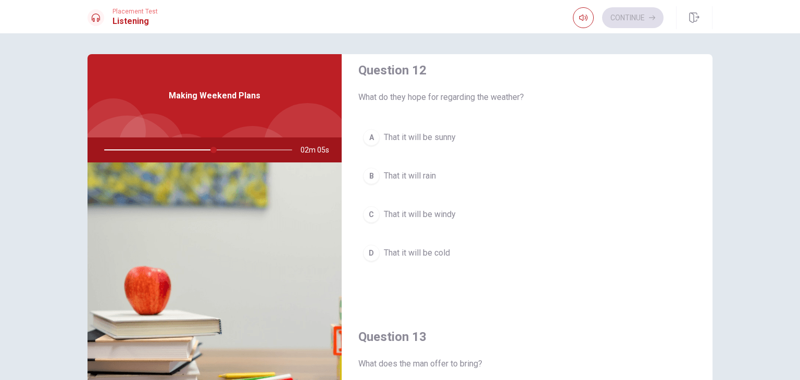
scroll to position [257, 0]
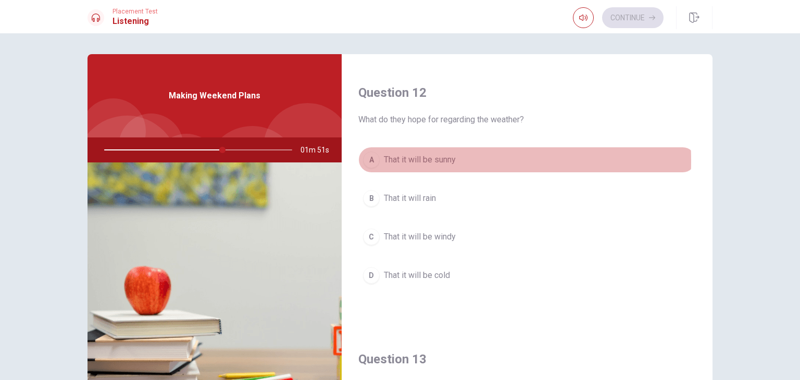
click at [368, 160] on div "A" at bounding box center [371, 159] width 17 height 17
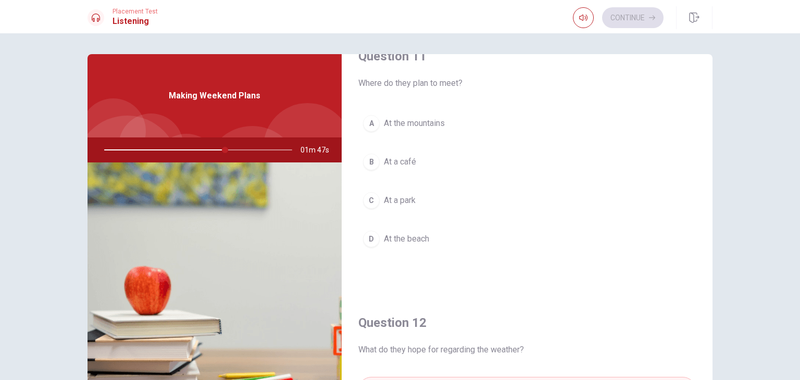
scroll to position [24, 0]
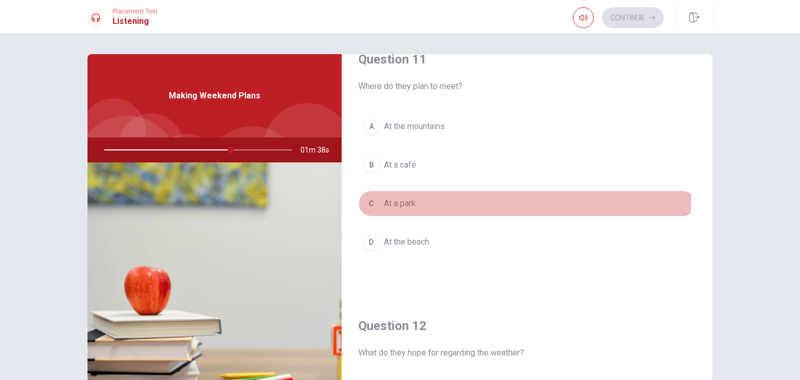
click at [370, 199] on div "C" at bounding box center [371, 203] width 17 height 17
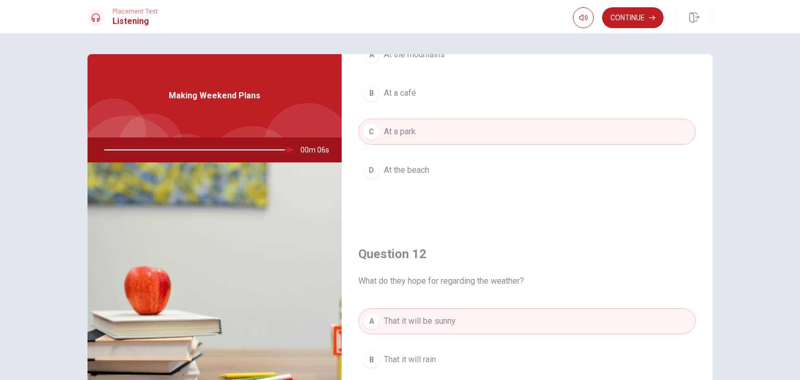
scroll to position [78, 0]
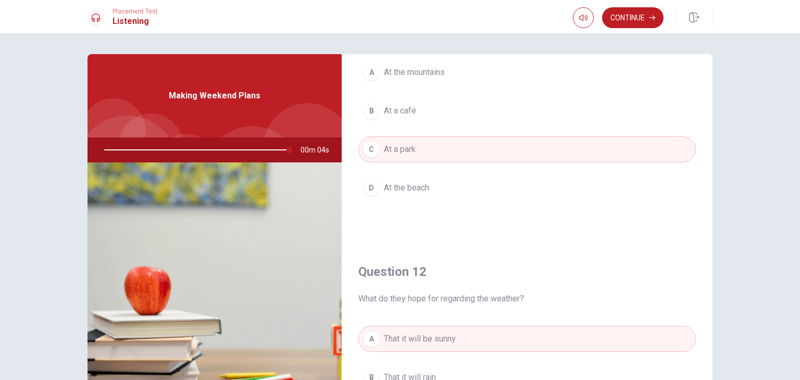
drag, startPoint x: 710, startPoint y: 107, endPoint x: 706, endPoint y: 88, distance: 18.6
click at [706, 88] on div "Question 11 Where do they plan to meet? A At the mountains B At a café C At a p…" at bounding box center [400, 235] width 658 height 362
type input "0"
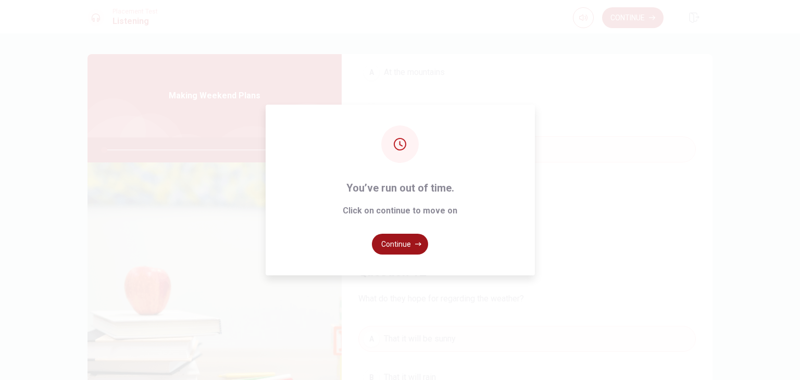
click at [394, 249] on button "Continue" at bounding box center [400, 244] width 56 height 21
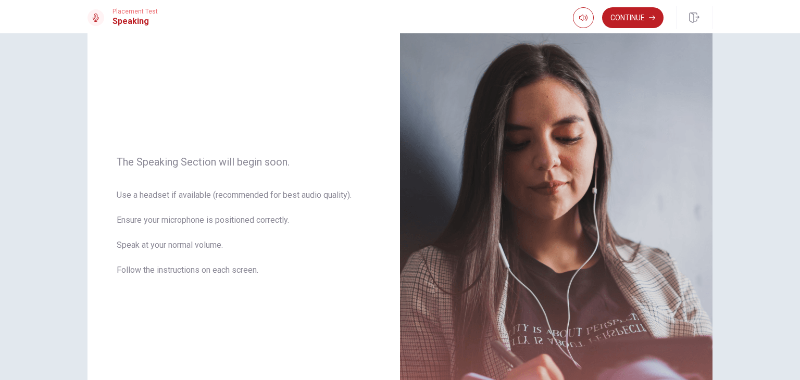
scroll to position [61, 0]
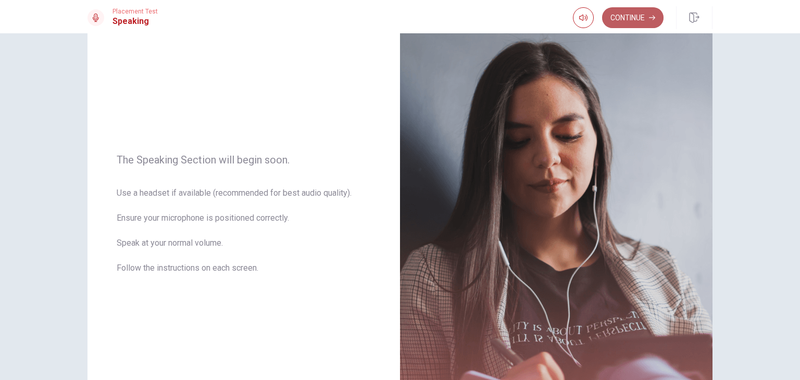
click at [623, 21] on button "Continue" at bounding box center [632, 17] width 61 height 21
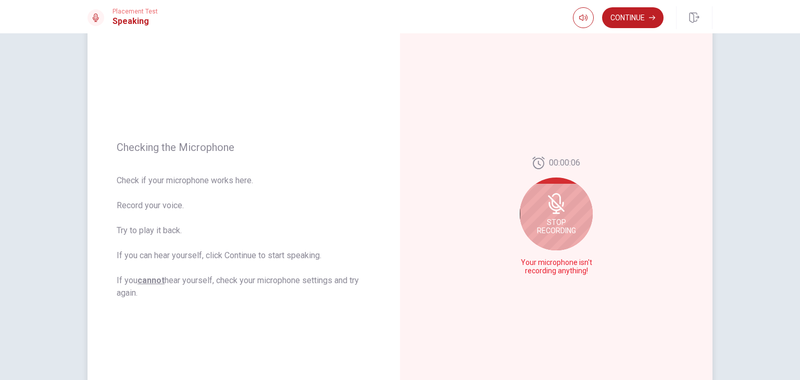
click at [552, 218] on span "Stop Recording" at bounding box center [556, 226] width 39 height 17
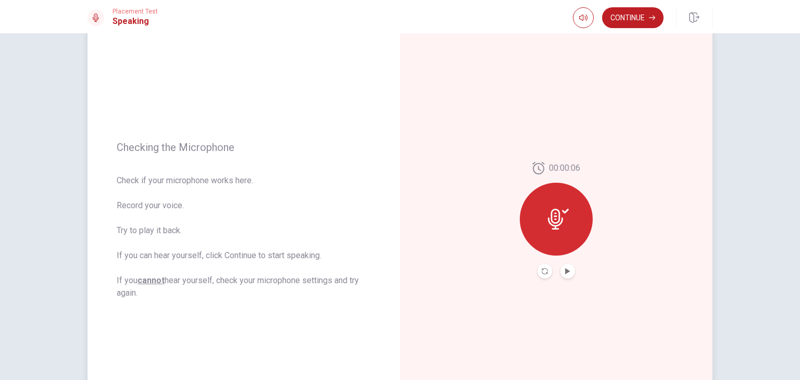
click at [552, 217] on icon at bounding box center [558, 219] width 21 height 21
click at [565, 272] on icon "Play Audio" at bounding box center [567, 271] width 6 height 6
click at [565, 272] on icon "Pause Audio" at bounding box center [567, 271] width 5 height 6
click at [565, 272] on icon "Play Audio" at bounding box center [567, 271] width 6 height 6
click at [567, 272] on icon "Pause Audio" at bounding box center [567, 271] width 5 height 6
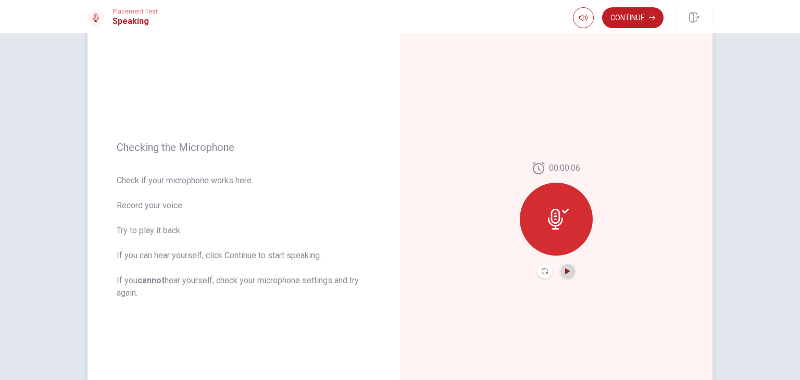
click at [565, 270] on icon "Play Audio" at bounding box center [567, 271] width 5 height 6
click at [548, 226] on icon at bounding box center [558, 219] width 21 height 21
click at [552, 222] on icon at bounding box center [555, 219] width 15 height 21
click at [565, 269] on icon "Play Audio" at bounding box center [567, 271] width 5 height 6
click at [627, 24] on button "Continue" at bounding box center [632, 17] width 61 height 21
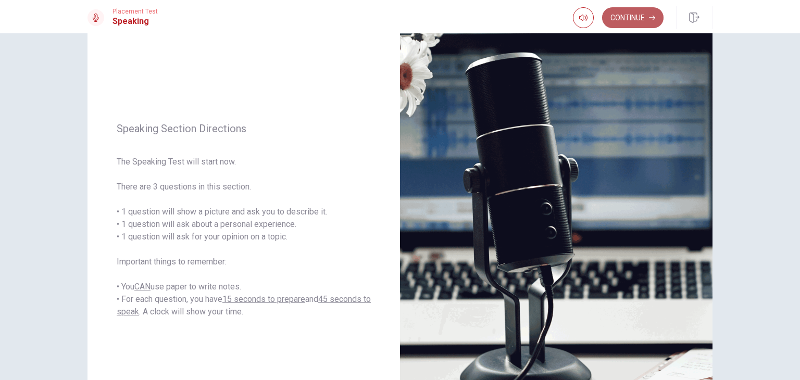
click at [643, 21] on button "Continue" at bounding box center [632, 17] width 61 height 21
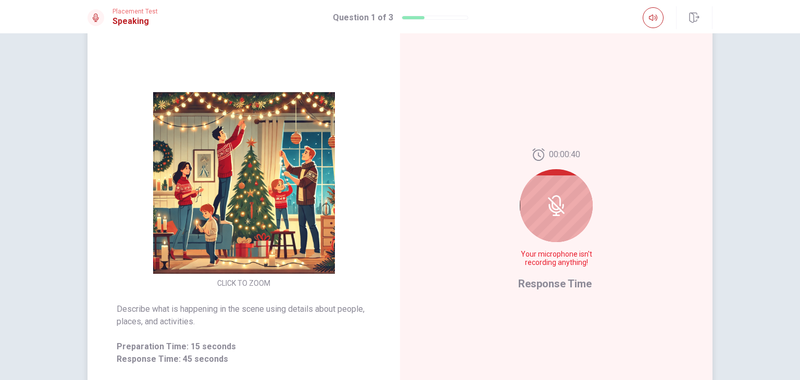
click at [554, 219] on div at bounding box center [555, 205] width 73 height 73
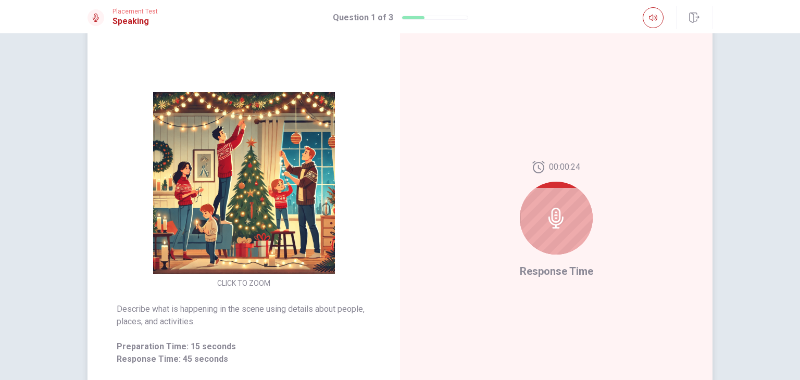
click at [554, 219] on icon at bounding box center [556, 218] width 21 height 21
click at [549, 223] on icon at bounding box center [555, 218] width 15 height 21
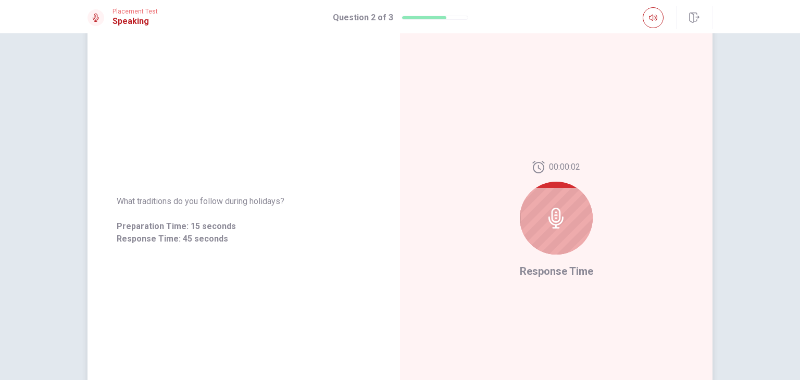
click at [549, 223] on icon at bounding box center [555, 218] width 15 height 21
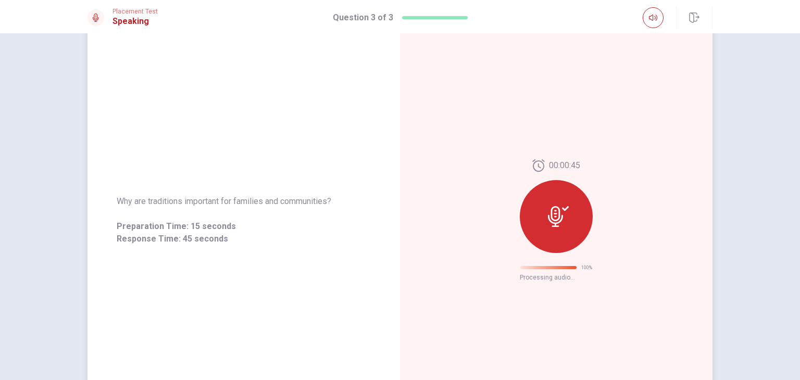
scroll to position [0, 0]
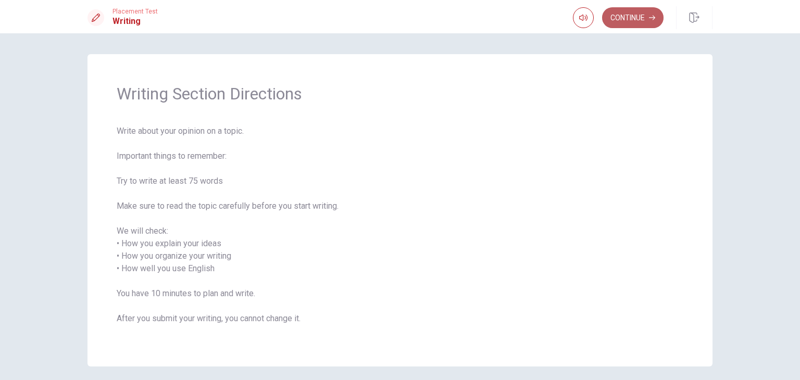
click at [628, 19] on button "Continue" at bounding box center [632, 17] width 61 height 21
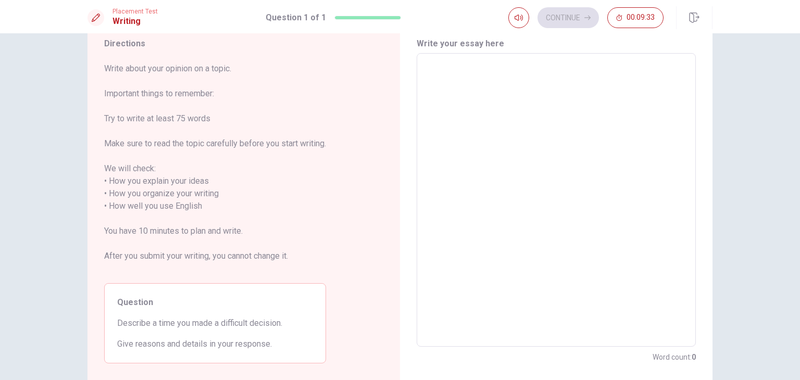
scroll to position [4, 0]
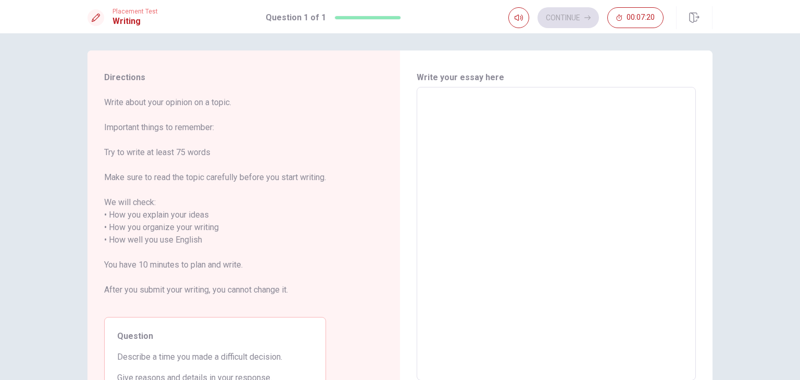
click at [429, 113] on textarea at bounding box center [556, 234] width 264 height 276
type textarea "I"
type textarea "x"
type textarea "I"
type textarea "x"
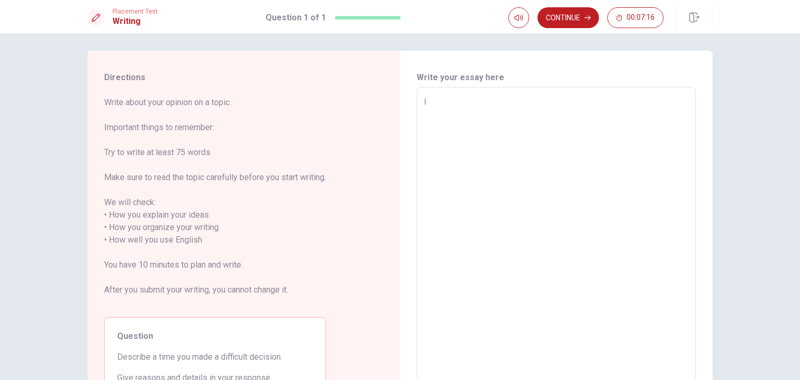
type textarea "I 2"
type textarea "x"
type textarea "I 20"
type textarea "x"
type textarea "I 200"
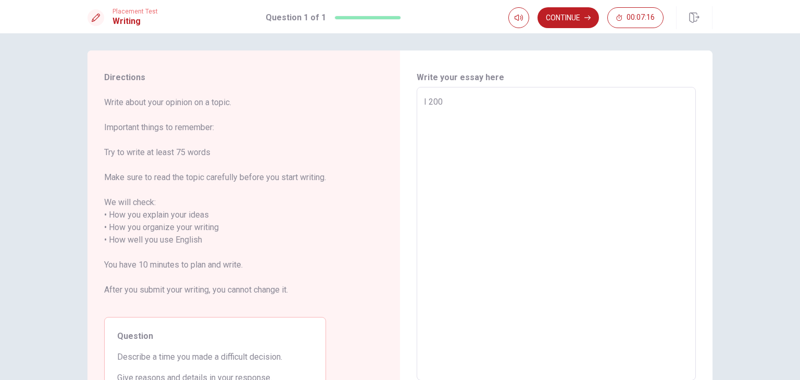
type textarea "x"
type textarea "I 2005"
type textarea "x"
type textarea "I 2005"
type textarea "x"
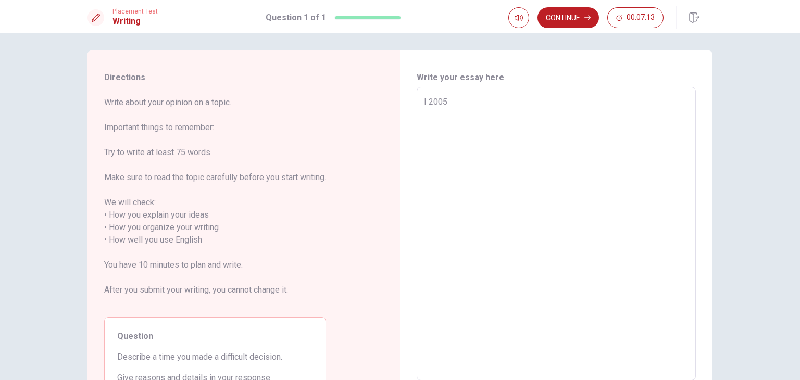
type textarea "I 2005"
type textarea "x"
type textarea "I 2005,"
type textarea "x"
type textarea "I 2005,"
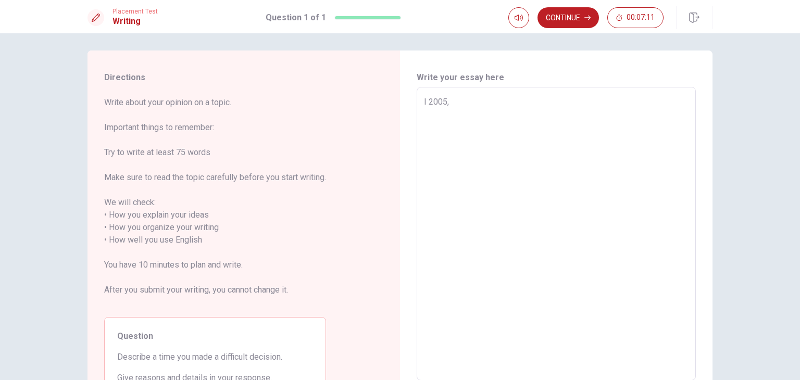
type textarea "x"
type textarea "I 2005, I"
type textarea "x"
type textarea "I 2005, I"
type textarea "x"
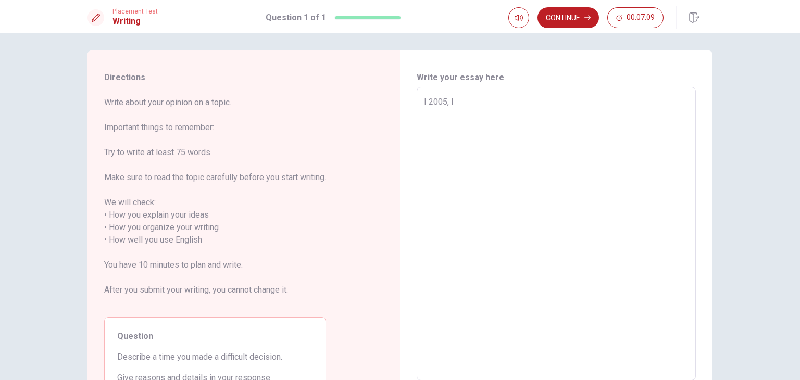
type textarea "I 2005, I h"
type textarea "x"
type textarea "I 2005, I ha"
type textarea "x"
type textarea "I 2005, I had"
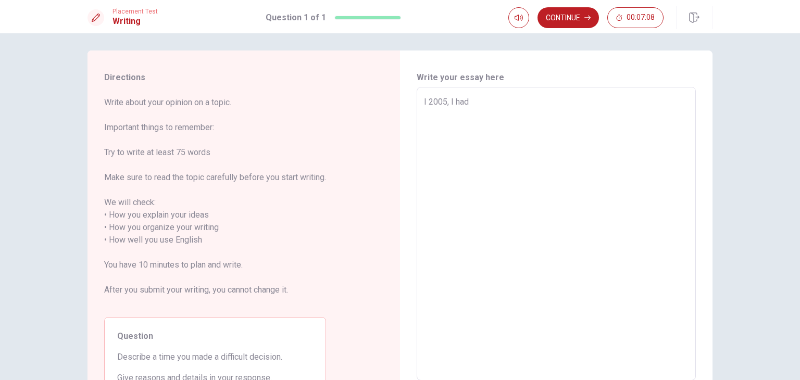
type textarea "x"
type textarea "I 2005, I had"
type textarea "x"
type textarea "I 2005, I had a"
type textarea "x"
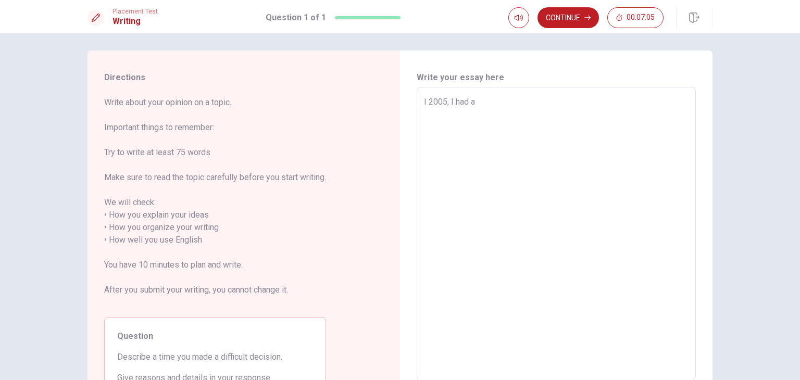
type textarea "I 2005, I had a"
type textarea "x"
type textarea "I 2005, I had a s"
type textarea "x"
type textarea "I 2005, I had a st"
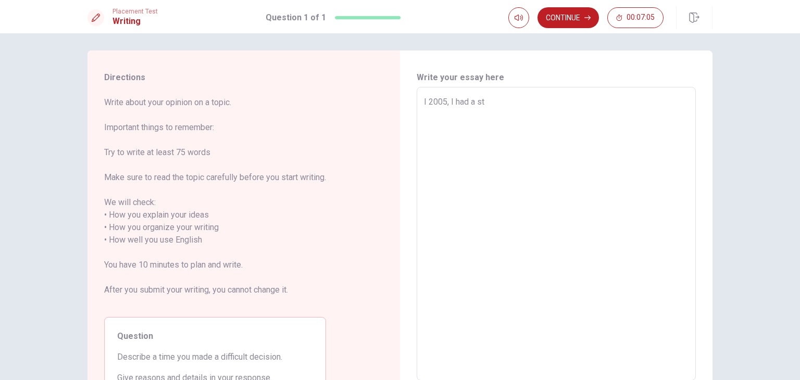
type textarea "x"
type textarea "I 2005, I had a str"
type textarea "x"
type textarea "I 2005, I had a stro"
type textarea "x"
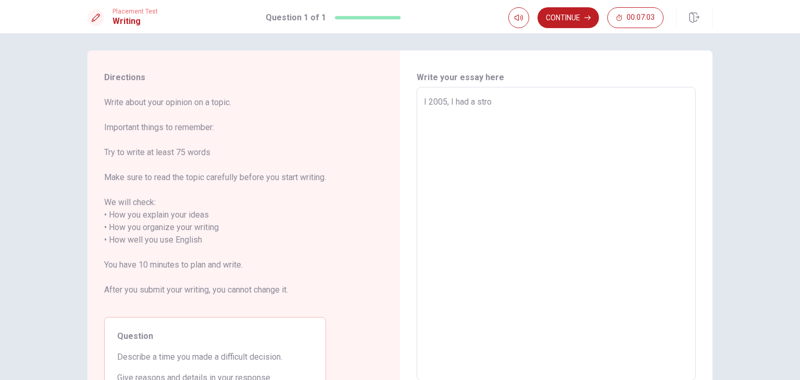
type textarea "I 2005, I had a strok"
type textarea "x"
type textarea "I 2005, I had a stroke"
type textarea "x"
type textarea "I 2005, I had a stroke"
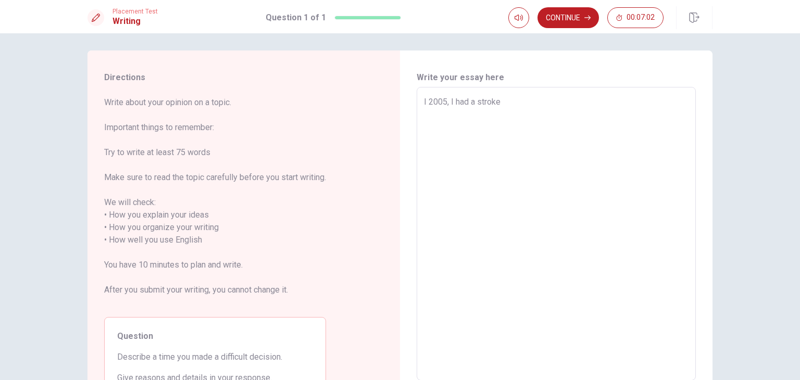
type textarea "x"
type textarea "I 2005, I had a stroke a"
type textarea "x"
type textarea "I 2005, I had a stroke an"
type textarea "x"
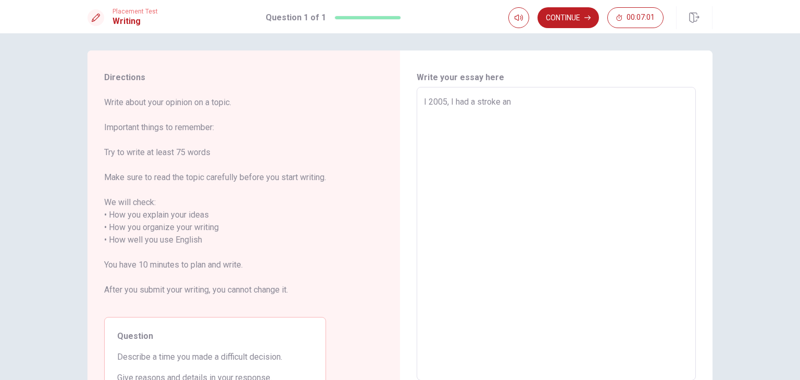
type textarea "I 2005, I had a stroke and"
type textarea "x"
type textarea "I 2005, I had a stroke and"
type textarea "x"
type textarea "I 2005, I had a stroke and w"
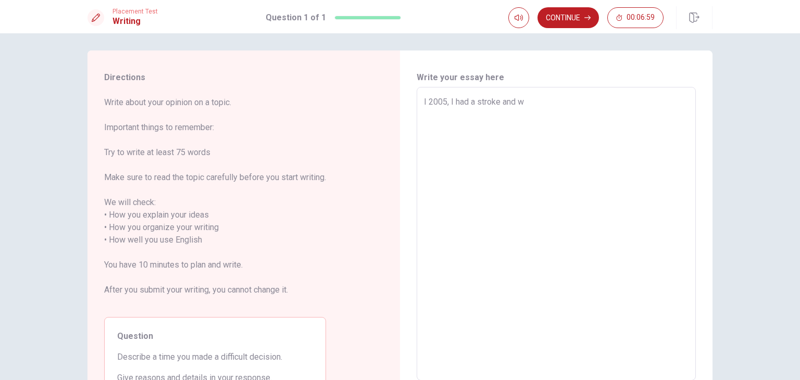
type textarea "x"
type textarea "I 2005, I had a stroke and wa"
type textarea "x"
type textarea "I 2005, I had a stroke and was"
type textarea "x"
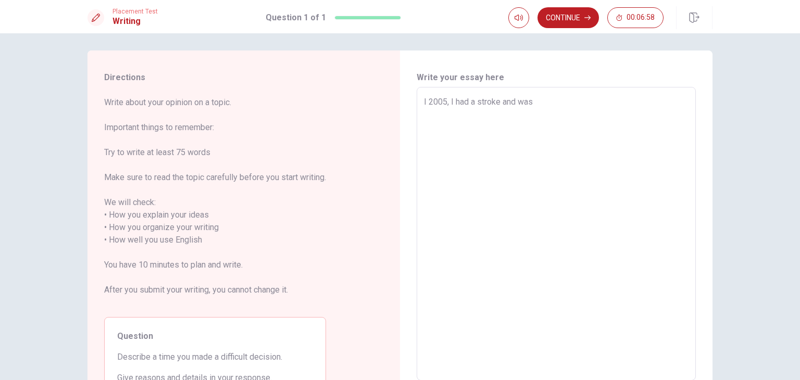
type textarea "I 2005, I had a stroke and was"
type textarea "x"
type textarea "I 2005, I had a stroke and was v"
type textarea "x"
type textarea "I 2005, I had a stroke and was ve"
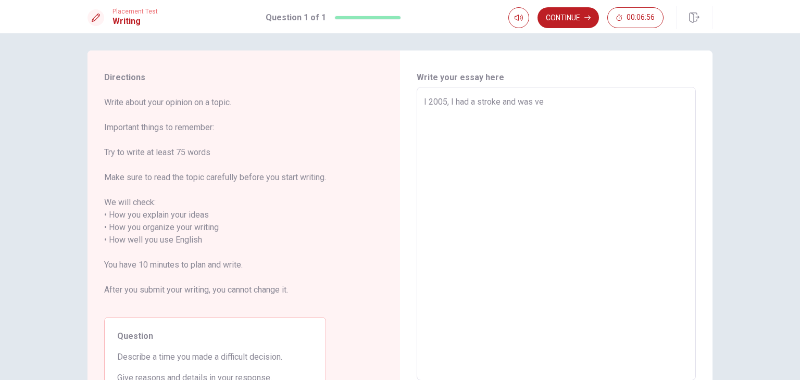
type textarea "x"
type textarea "I 2005, I had a stroke and was ver"
type textarea "x"
type textarea "I 2005, I had a stroke and was very"
type textarea "x"
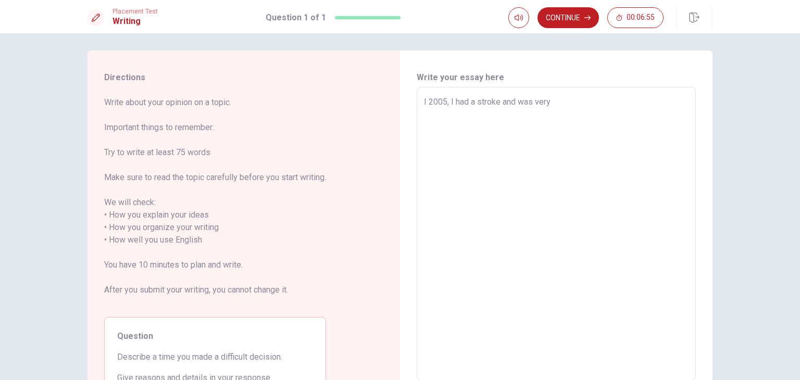
type textarea "I 2005, I had a stroke and was very"
type textarea "x"
type textarea "I 2005, I had a stroke and was very i"
type textarea "x"
type textarea "I 2005, I had a stroke and was very il"
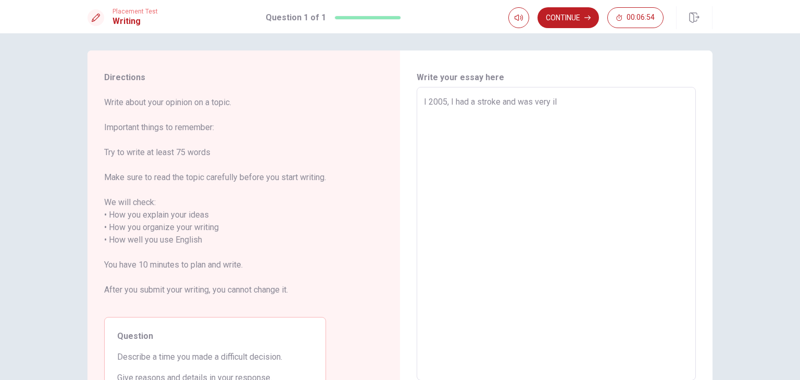
type textarea "x"
type textarea "I 2005, I had a stroke and was very ill"
type textarea "x"
type textarea "I 2005, I had a stroke and was very il"
type textarea "x"
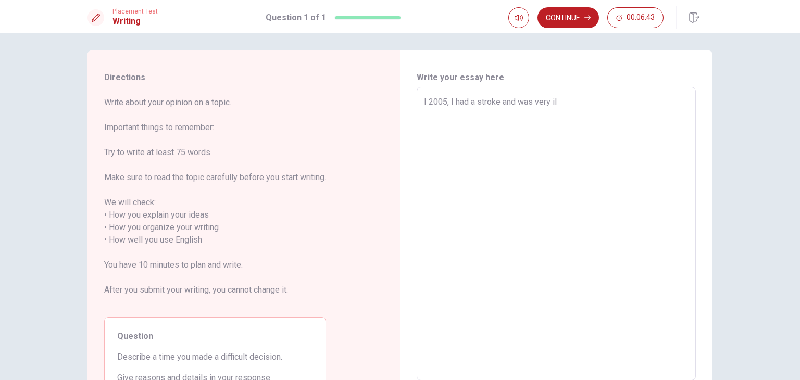
type textarea "I 2005, I had a stroke and was very i"
type textarea "x"
type textarea "I 2005, I had a stroke and was very"
type textarea "x"
type textarea "I 2005, I had a stroke and was very h"
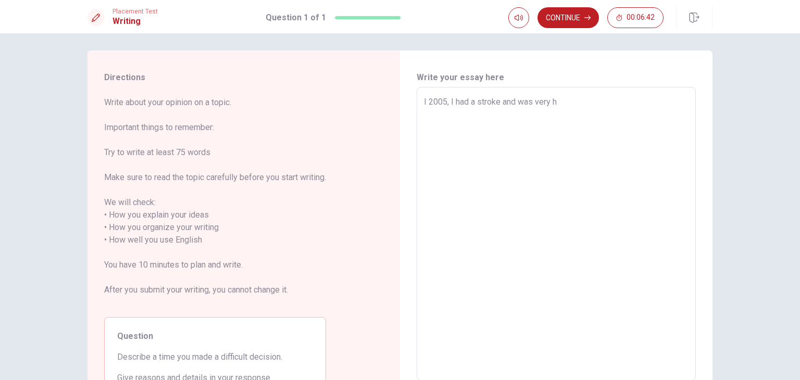
type textarea "x"
type textarea "I 2005, I had a stroke and was very ha"
type textarea "x"
type textarea "I 2005, I had a stroke and was very har"
type textarea "x"
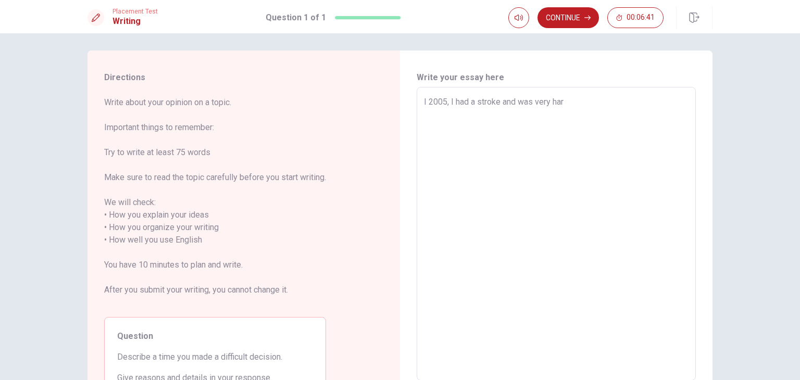
type textarea "I 2005, I had a stroke and was very hard"
type textarea "x"
type textarea "I 2005, I had a stroke and was very hard."
type textarea "x"
type textarea "I 2005, I had a stroke and was very hard."
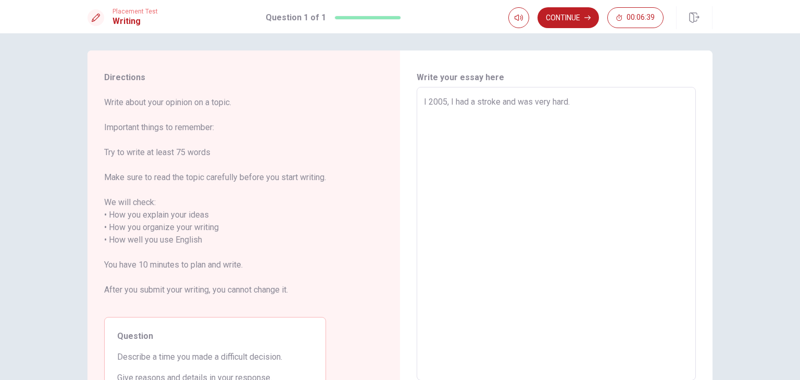
type textarea "x"
type textarea "I 2005, I had a stroke and was very hard. I"
type textarea "x"
type textarea "I 2005, I had a stroke and was very hard. I"
type textarea "x"
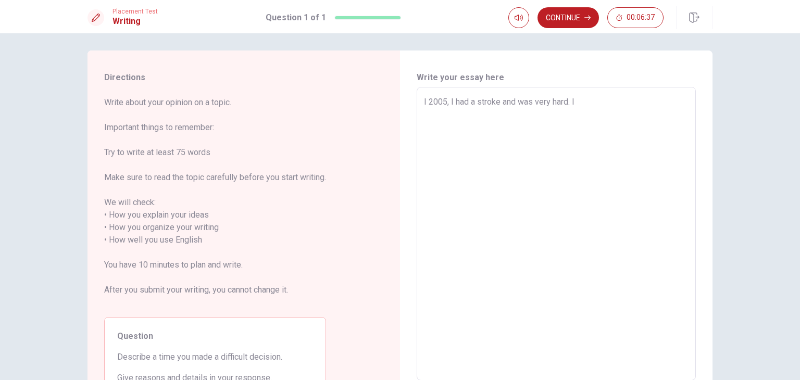
type textarea "I 2005, I had a stroke and was very hard. I h"
type textarea "x"
type textarea "I 2005, I had a stroke and was very hard. I ha"
type textarea "x"
type textarea "I 2005, I had a stroke and was very hard. I had"
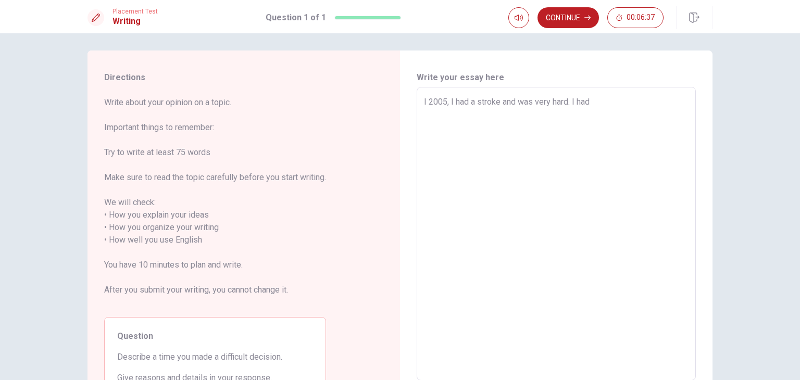
type textarea "x"
type textarea "I 2005, I had a stroke and was very hard. I had"
type textarea "x"
type textarea "I 2005, I had a stroke and was very hard. I had t"
type textarea "x"
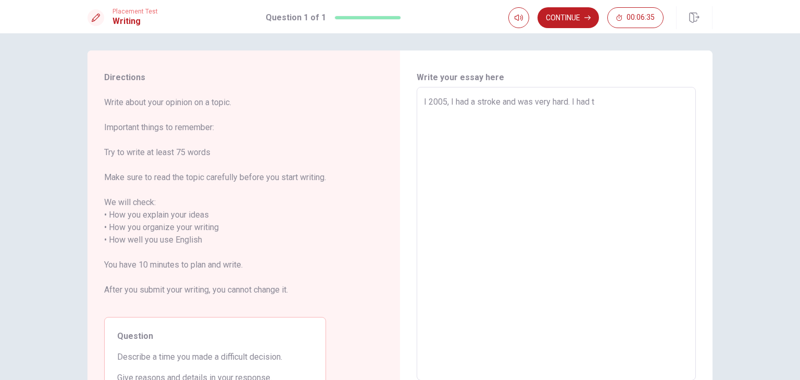
type textarea "I 2005, I had a stroke and was very hard. I had to"
type textarea "x"
type textarea "I 2005, I had a stroke and was very hard. I had to"
type textarea "x"
type textarea "I 2005, I had a stroke and was very hard. I had to d"
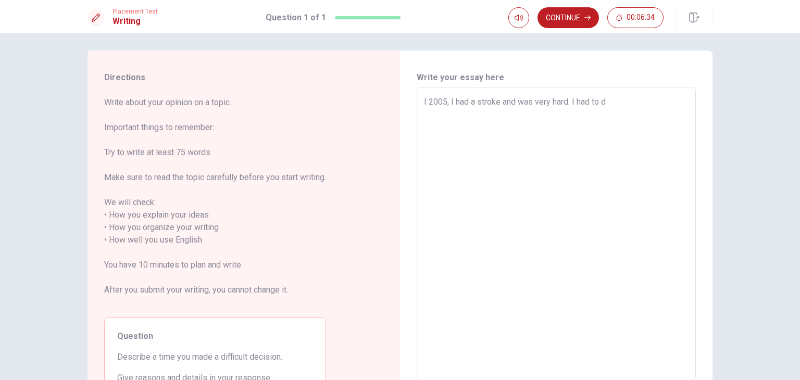
type textarea "x"
type textarea "I 2005, I had a stroke and was very hard. I had to de"
type textarea "x"
type textarea "I 2005, I had a stroke and was very hard. I had to dec"
type textarea "x"
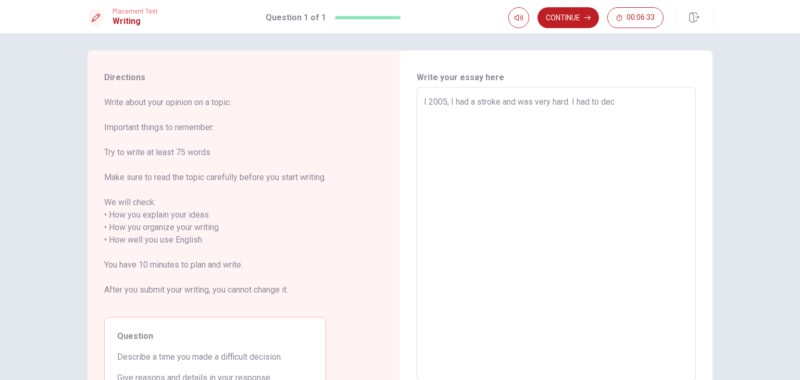
type textarea "I 2005, I had a stroke and was very hard. I had to deci"
type textarea "x"
type textarea "I 2005, I had a stroke and was very hard. I had to decid"
type textarea "x"
type textarea "I 2005, I had a stroke and was very hard. I had to decide"
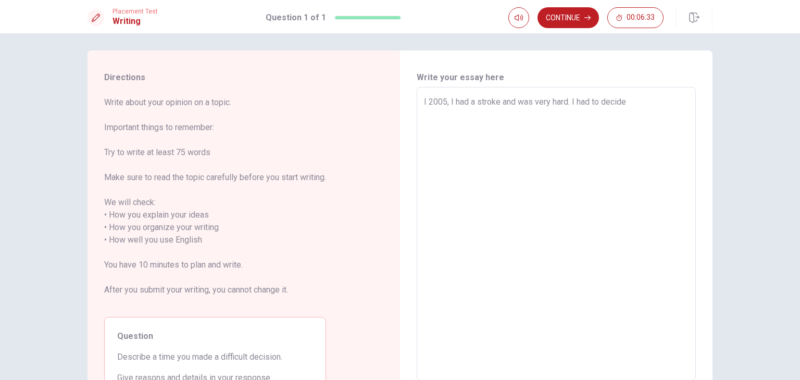
type textarea "x"
type textarea "I 2005, I had a stroke and was very hard. I had to decide"
type textarea "x"
type textarea "I 2005, I had a stroke and was very hard. I had to decide t"
type textarea "x"
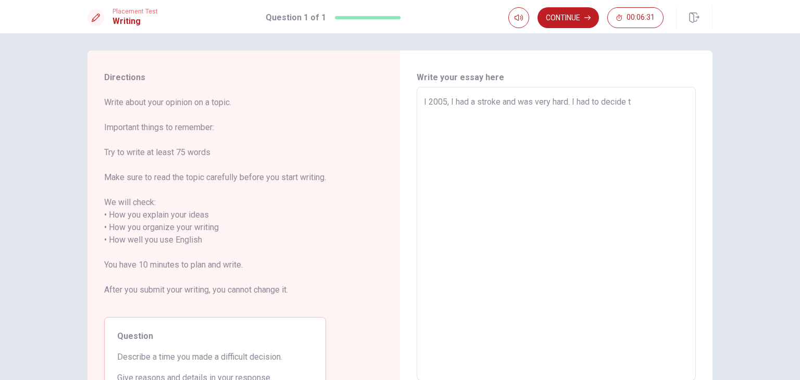
type textarea "I 2005, I had a stroke and was very hard. I had to decide to"
type textarea "x"
type textarea "I 2005, I had a stroke and was very hard. I had to decide to"
type textarea "x"
type textarea "I 2005, I had a stroke and was very hard. I had to decide to l"
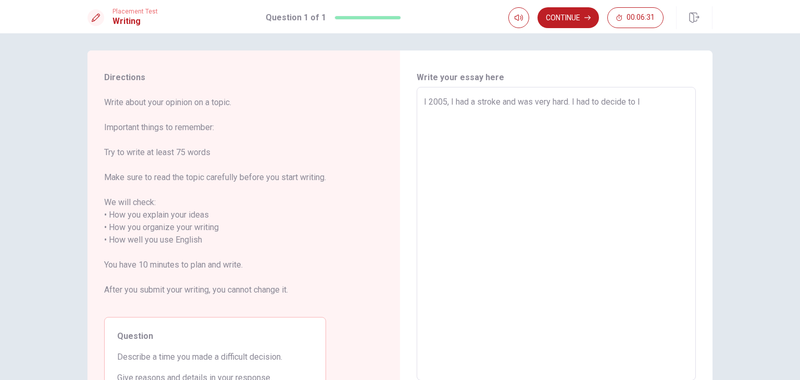
type textarea "x"
type textarea "I [DEMOGRAPHIC_DATA], I had a stroke and was very hard. I had to decide to le"
type textarea "x"
type textarea "I 2005, I had a stroke and was very hard. I had to decide to lea"
type textarea "x"
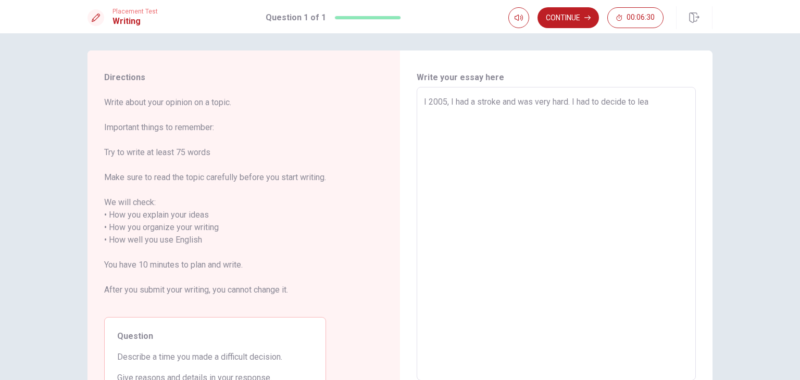
type textarea "I 2005, I had a stroke and was very hard. I had to decide to leav"
type textarea "x"
type textarea "I 2005, I had a stroke and was very hard. I had to decide to leave"
type textarea "x"
type textarea "I 2005, I had a stroke and was very hard. I had to decide to leave"
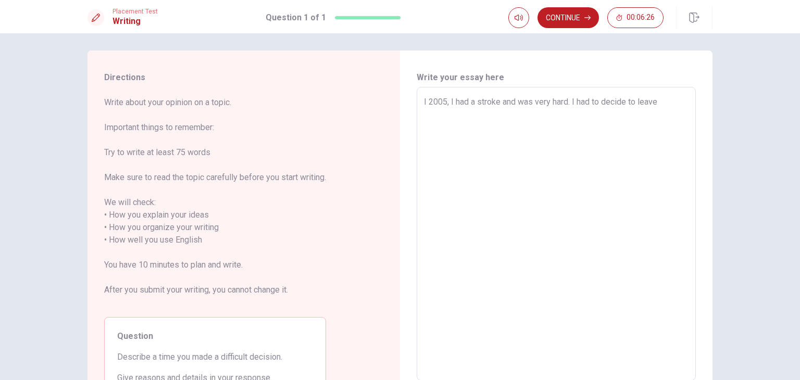
type textarea "x"
type textarea "I 2005, I had a stroke and was very hard. I had to decide to leave f"
type textarea "x"
type textarea "I 2005, I had a stroke and was very hard. I had to decide to leave fo"
type textarea "x"
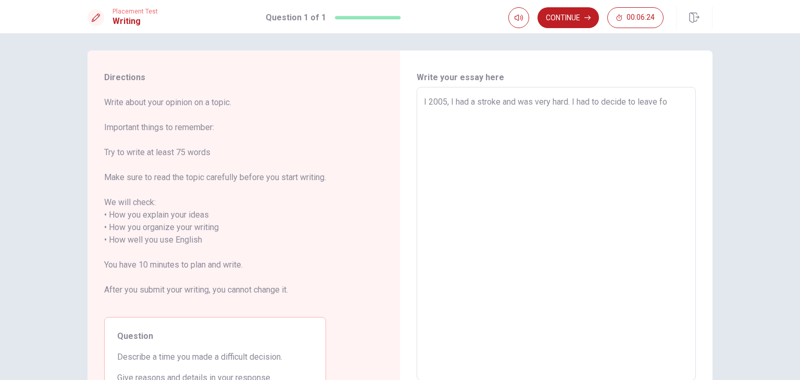
type textarea "I 2005, I had a stroke and was very hard. I had to decide to leave for"
type textarea "x"
type textarea "I 2005, I had a stroke and was very hard. I had to decide to leave for"
type textarea "x"
type textarea "I 2005, I had a stroke and was very hard. I had to decide to leave for F"
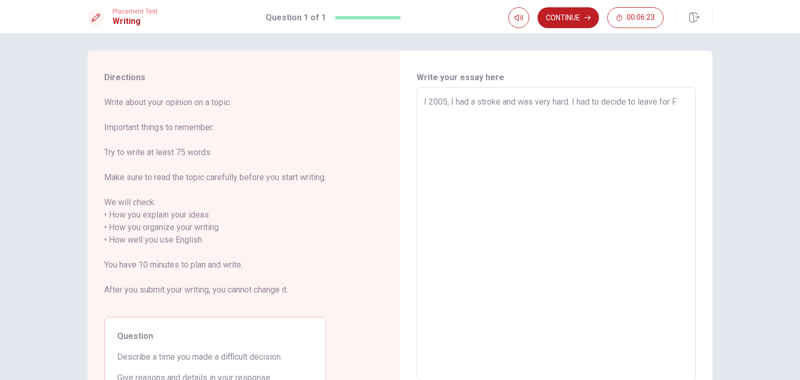
type textarea "x"
type textarea "I 2005, I had a stroke and was very hard. I had to decide to leave for Fr"
type textarea "x"
type textarea "I 2005, I had a stroke and was very hard. I had to decide to leave for Fra"
type textarea "x"
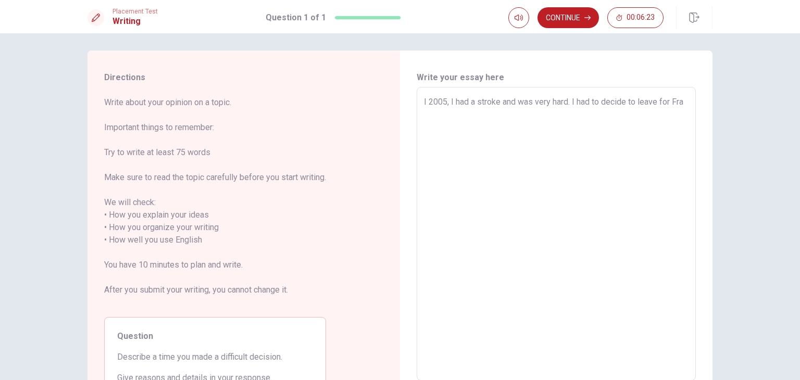
type textarea "I 2005, I had a stroke and was very hard. I had to decide to leave for [PERSON_…"
type textarea "x"
type textarea "I 2005, I had a stroke and was very hard. I had to decide to leave for Franc"
type textarea "x"
type textarea "I 2005, I had a stroke and was very hard. I had to decide to leave for Francc"
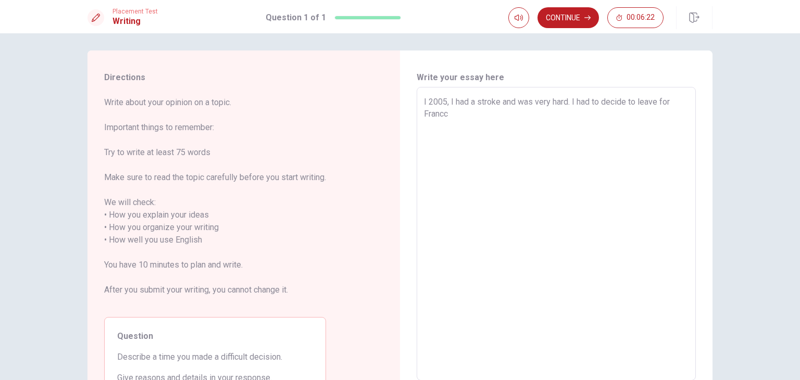
type textarea "x"
type textarea "I 2005, I had a stroke and was very hard. I had to decide to leave for Francce"
type textarea "x"
type textarea "I 2005, I had a stroke and was very hard. I had to decide to leave for Francce"
type textarea "x"
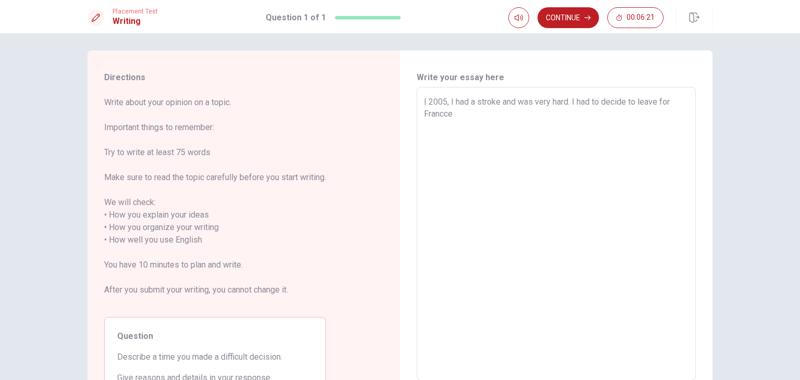
type textarea "I 2005, I had a stroke and was very hard. I had to decide to leave for Francce t"
type textarea "x"
type textarea "I 2005, I had a stroke and was very hard. I had to decide to leave for Francce …"
type textarea "x"
type textarea "I 2005, I had a stroke and was very hard. I had to decide to leave for Francce …"
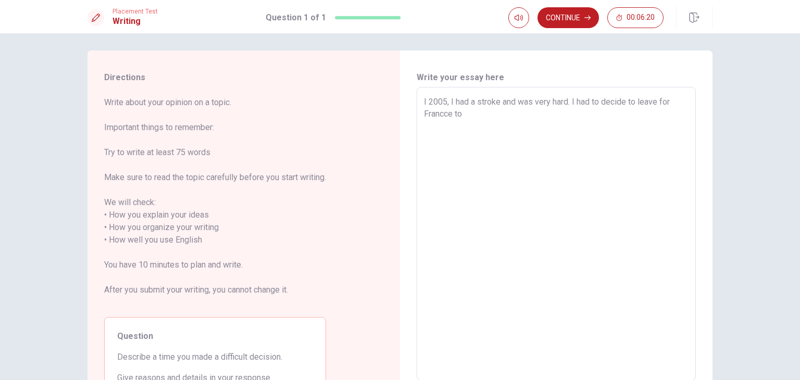
type textarea "x"
type textarea "I 2005, I had a stroke and was very hard. I had to decide to leave for [PERSON_…"
type textarea "x"
type textarea "I 2005, I had a stroke and was very hard. I had to decide to leave for Francce …"
type textarea "x"
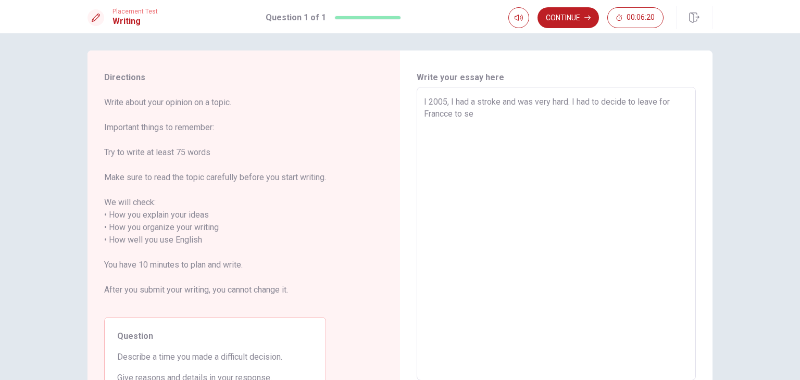
type textarea "I 2005, I had a stroke and was very hard. I had to decide to leave for Francce …"
type textarea "x"
type textarea "I 2005, I had a stroke and was very hard. I had to decide to leave for Francce …"
type textarea "x"
type textarea "I 2005, I had a stroke and was very hard. I had to decide to leave for Francce …"
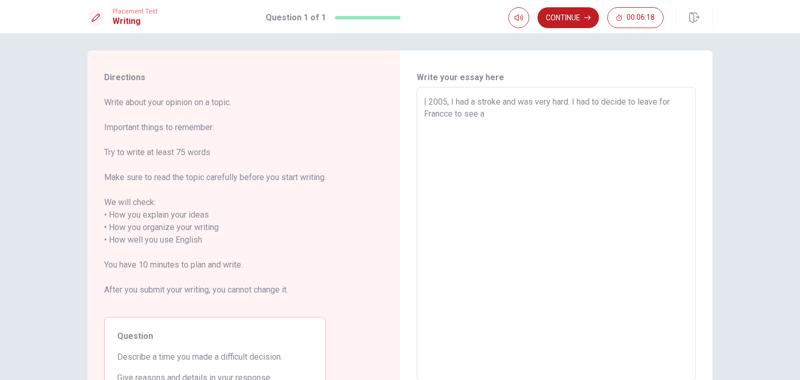
type textarea "x"
type textarea "I 2005, I had a stroke and was very hard. I had to decide to leave for Francce …"
type textarea "x"
type textarea "I 2005, I had a stroke and was very hard. I had to decide to leave for Francce …"
type textarea "x"
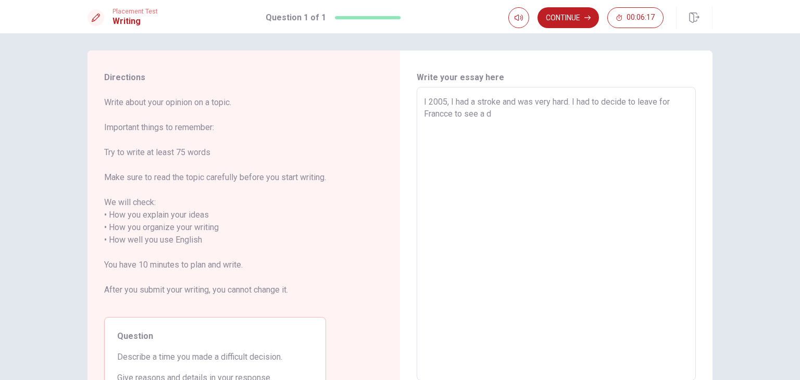
type textarea "I 2005, I had a stroke and was very hard. I had to decide to leave for Francce …"
type textarea "x"
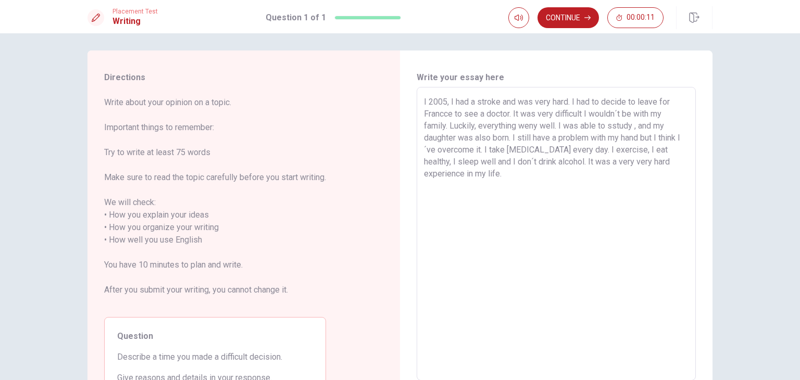
click at [439, 115] on textarea "I 2005, I had a stroke and was very hard. I had to decide to leave for Francce …" at bounding box center [556, 234] width 264 height 276
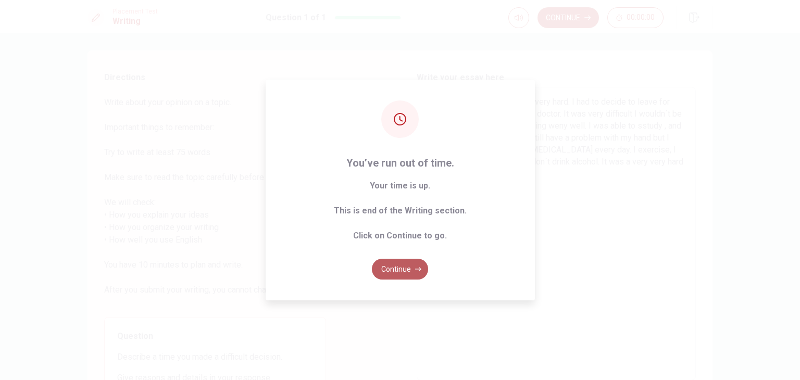
click at [394, 271] on button "Continue" at bounding box center [400, 269] width 56 height 21
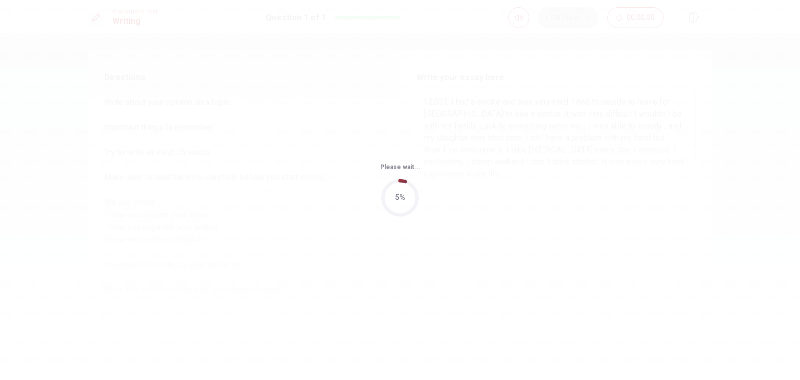
scroll to position [0, 0]
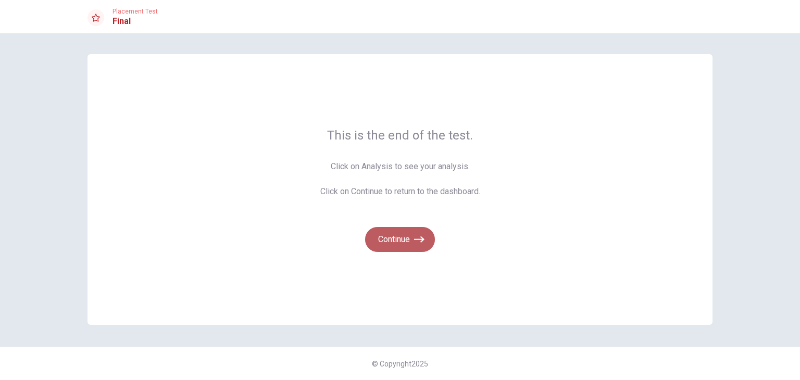
click at [388, 236] on button "Continue" at bounding box center [400, 239] width 70 height 25
